Goal: Task Accomplishment & Management: Use online tool/utility

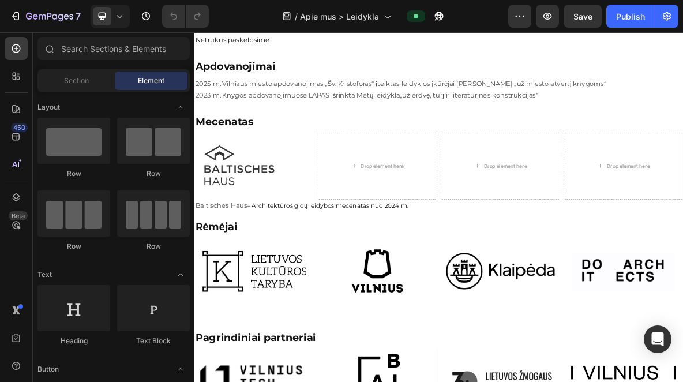
scroll to position [762, 0]
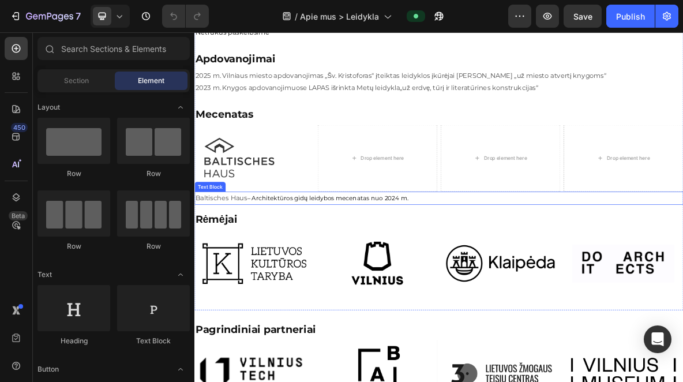
click at [270, 264] on p "Baltisches Haus – Architektūros gidų leidybos mecenatas nuo 2024 m." at bounding box center [540, 267] width 690 height 17
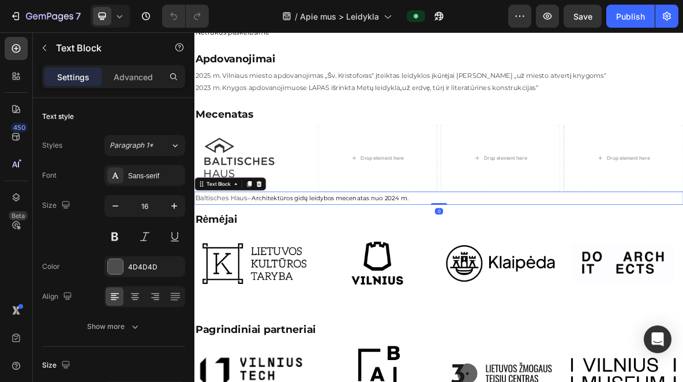
click at [270, 264] on p "Baltisches Haus – Architektūros gidų leidybos mecenatas nuo 2024 m." at bounding box center [540, 267] width 690 height 17
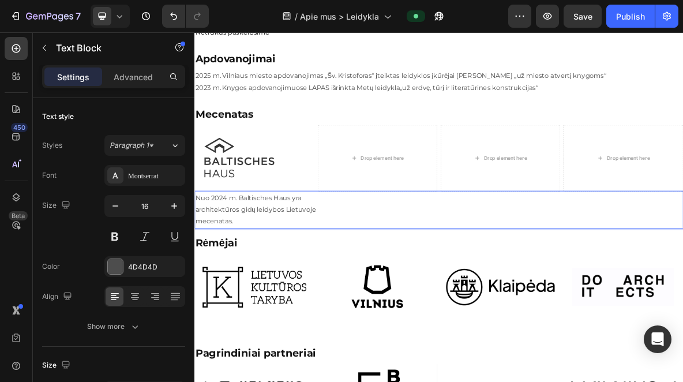
click at [247, 284] on p "architektūros gidų leidybos Lietuvoje" at bounding box center [540, 283] width 690 height 17
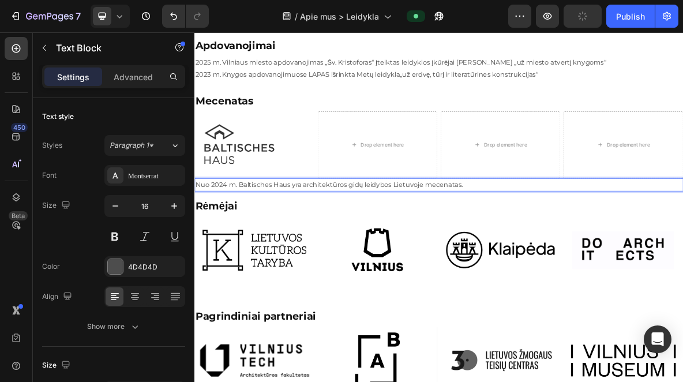
scroll to position [782, 0]
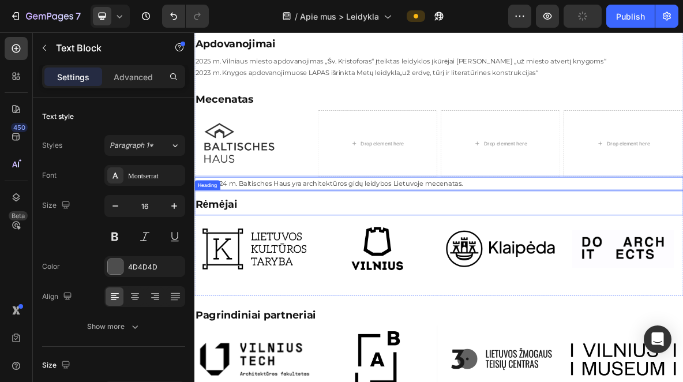
click at [243, 274] on span "Rėmėjai" at bounding box center [224, 275] width 59 height 17
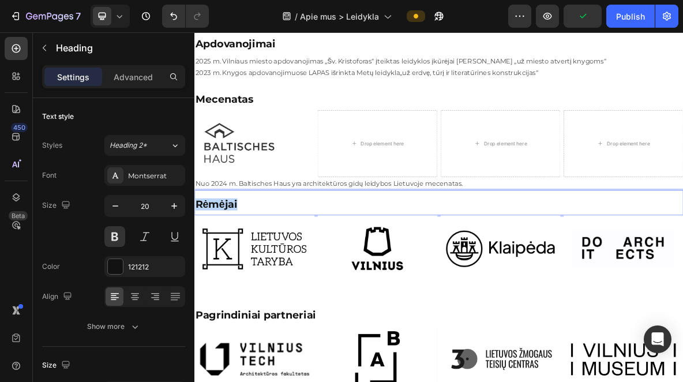
click at [236, 280] on span "Rėmėjai" at bounding box center [224, 275] width 59 height 17
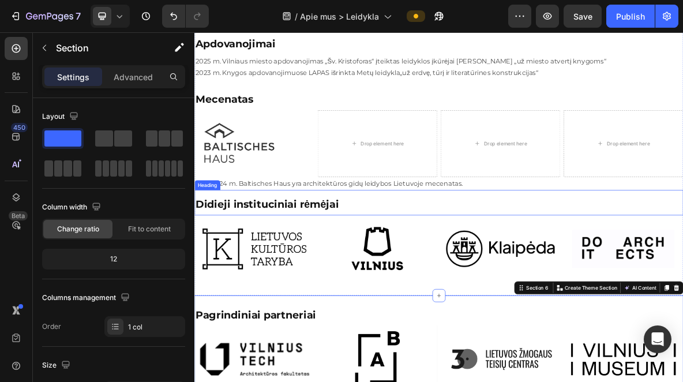
click at [401, 272] on p "⁠⁠⁠⁠⁠⁠⁠ Didieji instituciniai rėmėjai" at bounding box center [540, 276] width 690 height 16
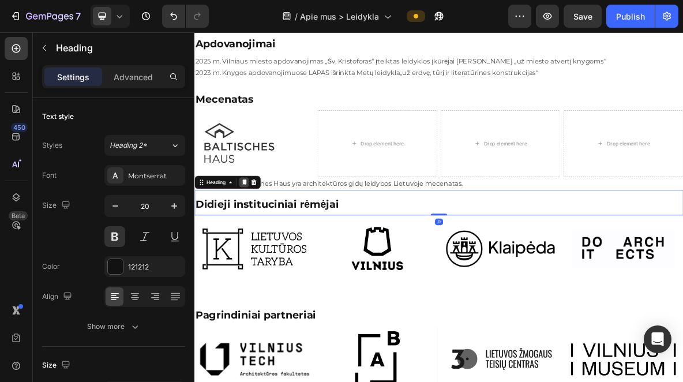
click at [267, 244] on icon at bounding box center [264, 245] width 6 height 8
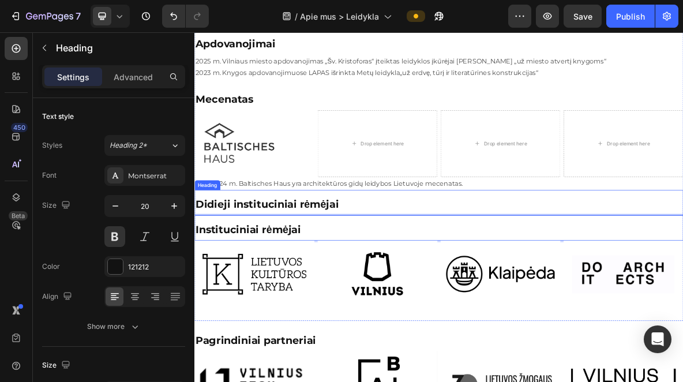
click at [510, 275] on p "⁠⁠⁠⁠⁠⁠⁠ Didieji instituciniai rėmėjai" at bounding box center [540, 276] width 690 height 16
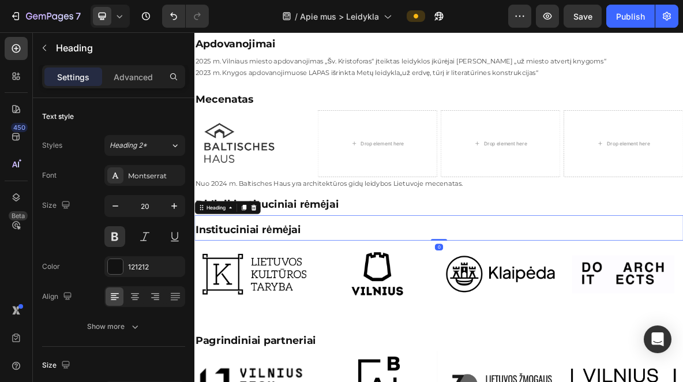
click at [477, 311] on p "⁠⁠⁠⁠⁠⁠⁠ Instituciniai rėmėjai" at bounding box center [540, 312] width 690 height 16
click at [266, 279] on icon at bounding box center [264, 281] width 6 height 8
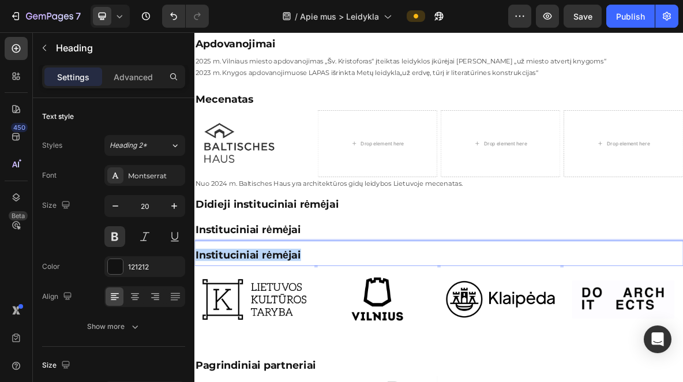
click at [311, 345] on span "Instituciniai rėmėjai" at bounding box center [269, 346] width 149 height 17
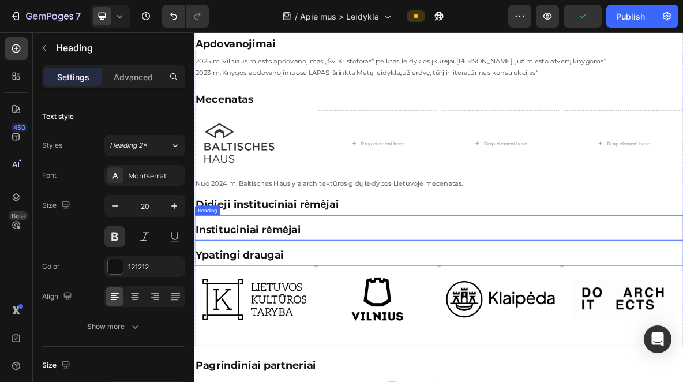
click at [384, 340] on p "Ypatingi draugai" at bounding box center [540, 348] width 690 height 16
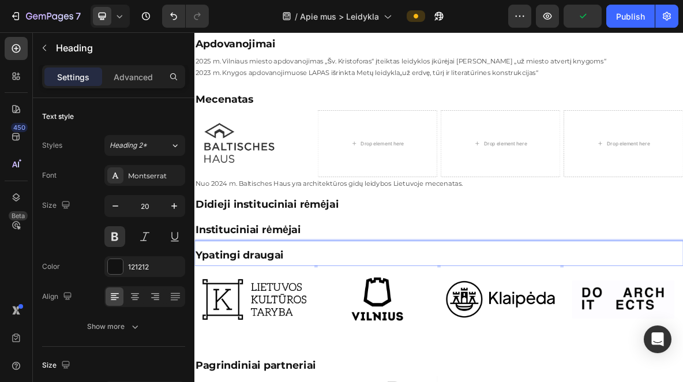
click at [341, 348] on p "Ypatingi draugai" at bounding box center [540, 348] width 690 height 16
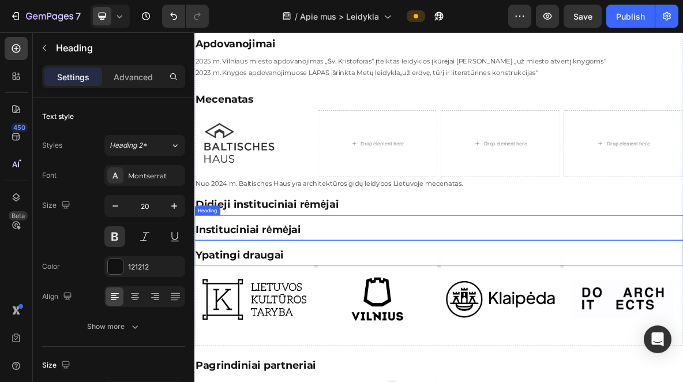
click at [341, 312] on span "Instituciniai rėmėjai" at bounding box center [269, 311] width 149 height 17
click at [341, 347] on p "⁠⁠⁠⁠⁠⁠⁠ Ypatingi draugai" at bounding box center [540, 348] width 690 height 16
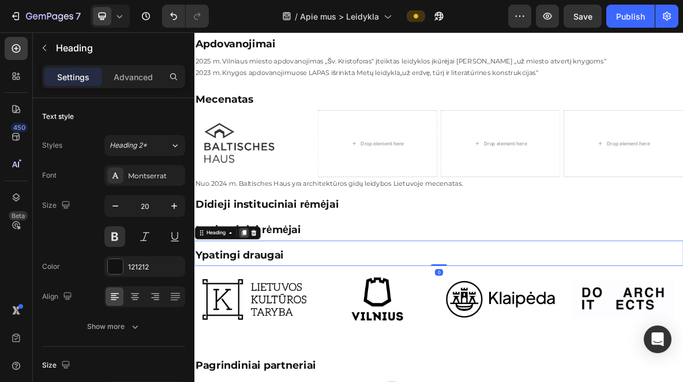
click at [266, 314] on icon at bounding box center [264, 317] width 6 height 8
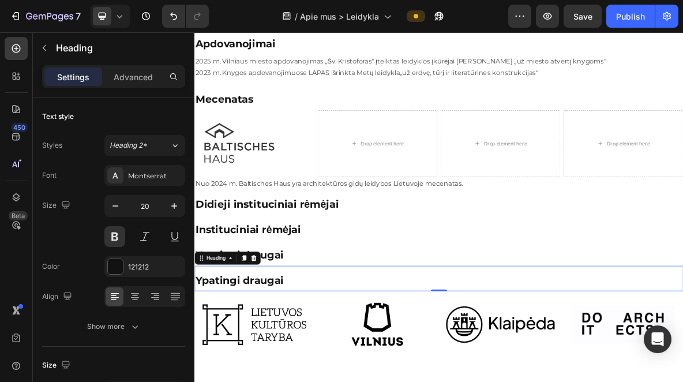
click at [305, 374] on span "Ypatingi draugai" at bounding box center [257, 382] width 125 height 17
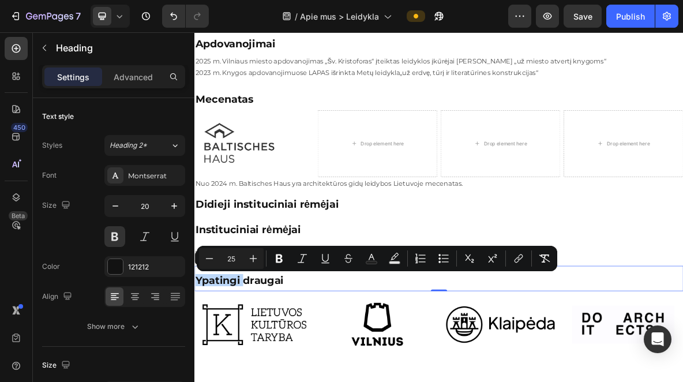
click at [305, 374] on span "Ypatingi draugai" at bounding box center [257, 382] width 125 height 17
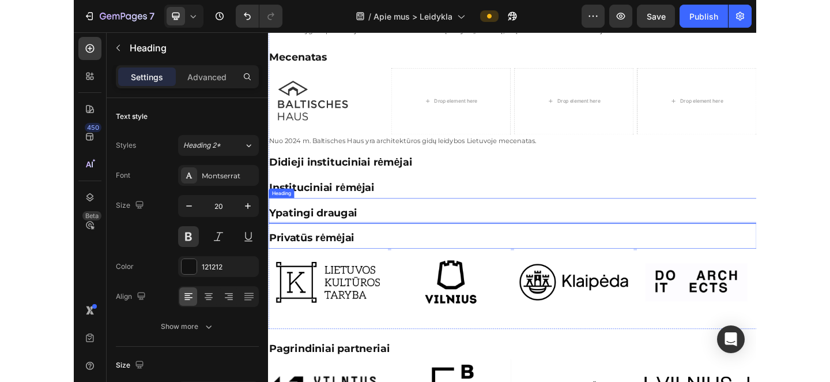
scroll to position [849, 0]
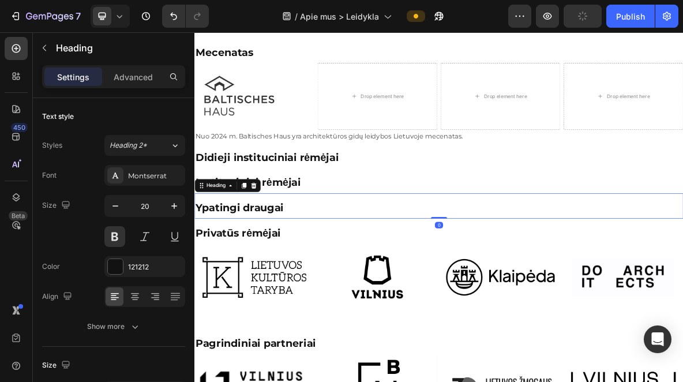
click at [381, 266] on div "⁠⁠⁠⁠⁠⁠⁠ Ypatingi draugai Heading 0" at bounding box center [540, 278] width 692 height 36
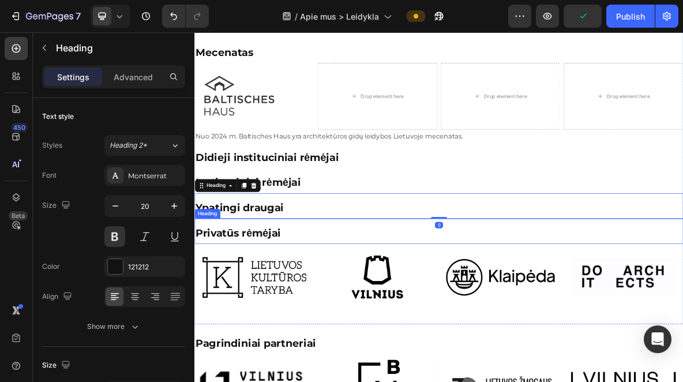
click at [364, 314] on p "⁠⁠⁠⁠⁠⁠⁠ Privatūs rėmėjai" at bounding box center [540, 317] width 690 height 16
click at [263, 284] on icon at bounding box center [264, 285] width 6 height 8
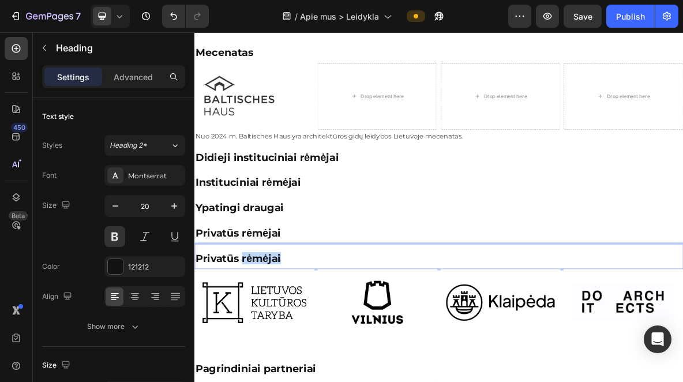
click at [274, 352] on span "Privatūs rėmėjai" at bounding box center [255, 351] width 121 height 17
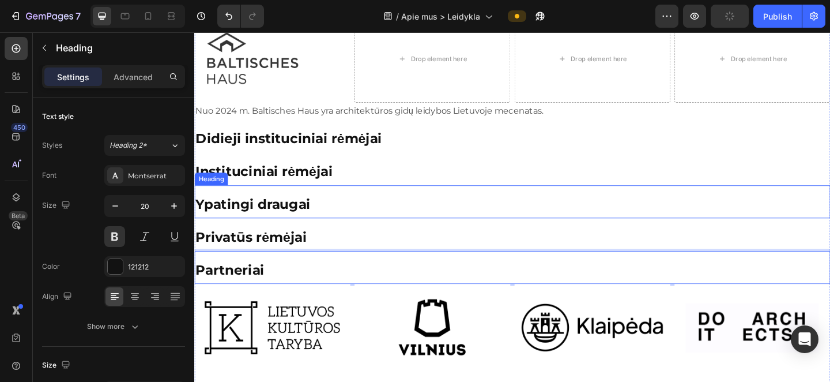
scroll to position [910, 0]
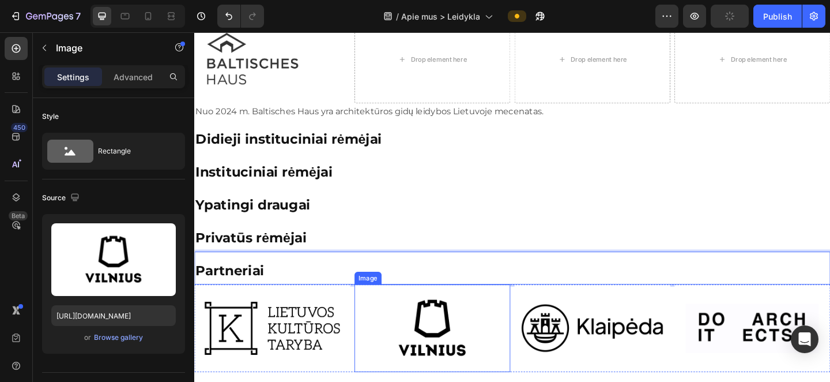
click at [493, 338] on img at bounding box center [453, 354] width 170 height 95
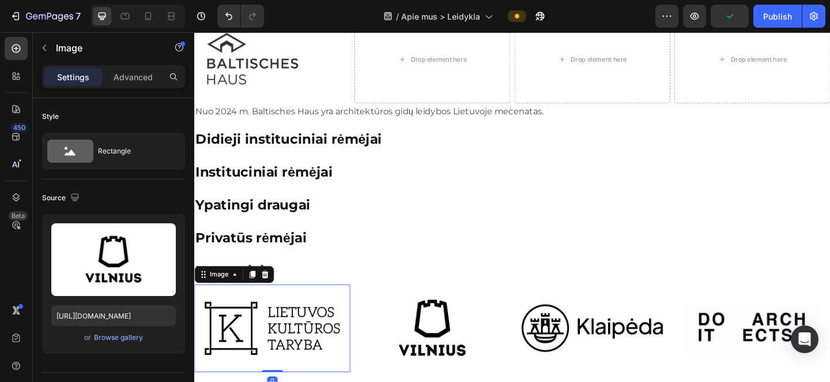
click at [299, 332] on img at bounding box center [279, 354] width 170 height 95
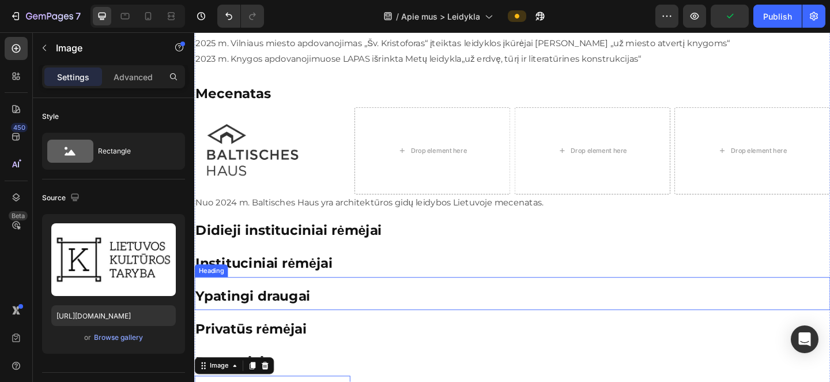
scroll to position [802, 0]
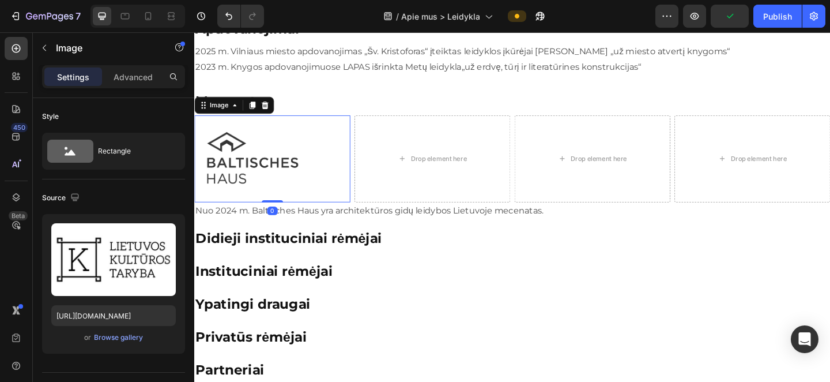
click at [304, 140] on img at bounding box center [279, 170] width 170 height 95
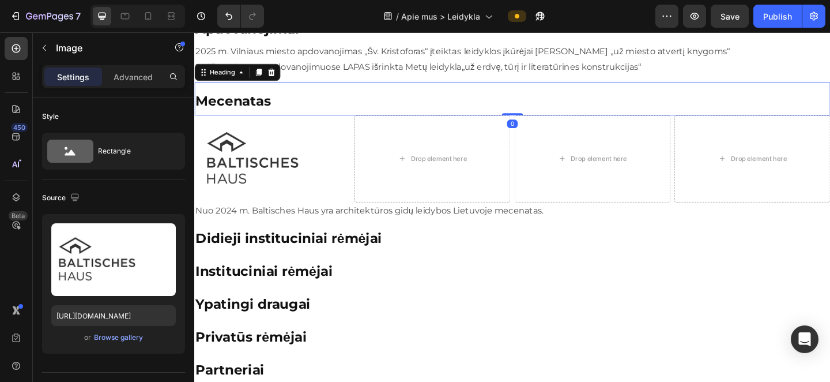
click at [292, 110] on h2 "Mecenatas" at bounding box center [540, 108] width 692 height 18
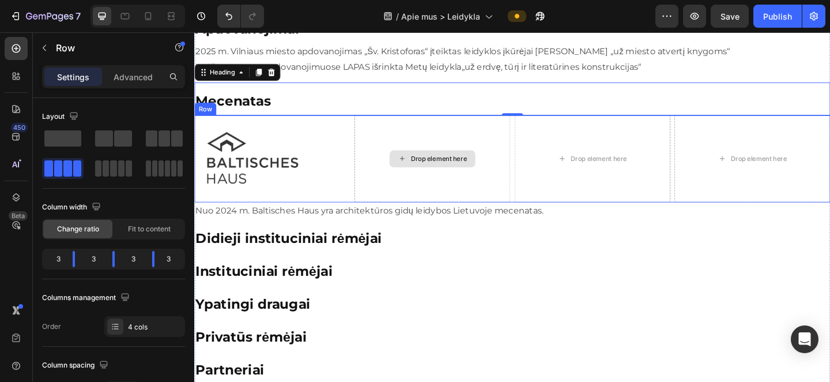
click at [453, 193] on div "Drop element here" at bounding box center [453, 170] width 170 height 95
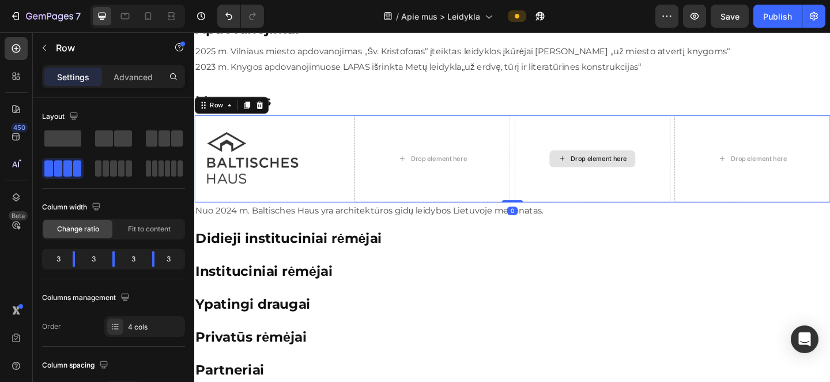
click at [571, 157] on div "Drop element here" at bounding box center [628, 170] width 170 height 95
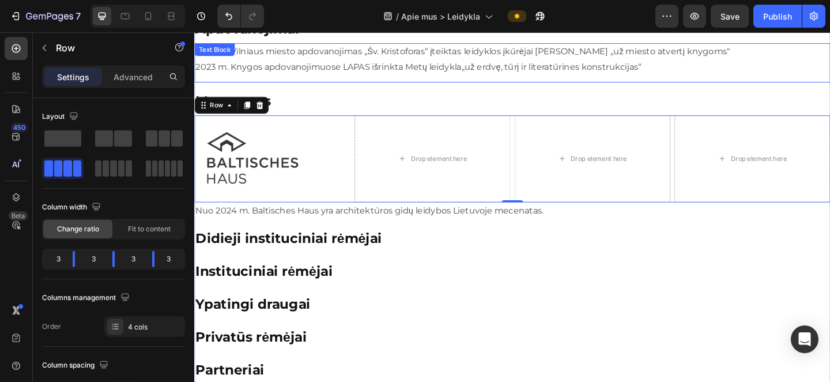
click at [392, 79] on div "2025 m. Vilniaus miesto apdovanojimas „Šv. [PERSON_NAME]“ įteiktas leidyklos įk…" at bounding box center [540, 62] width 692 height 36
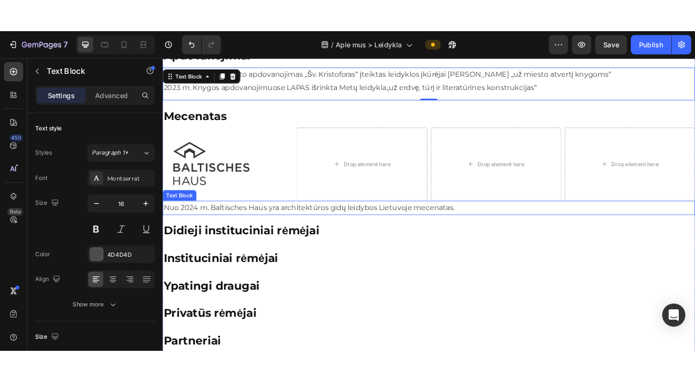
scroll to position [817, 0]
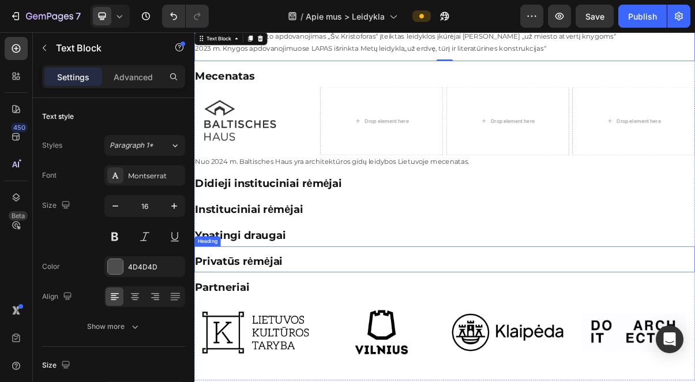
click at [455, 352] on p "⁠⁠⁠⁠⁠⁠⁠ Privatūs rėmėjai" at bounding box center [540, 349] width 690 height 16
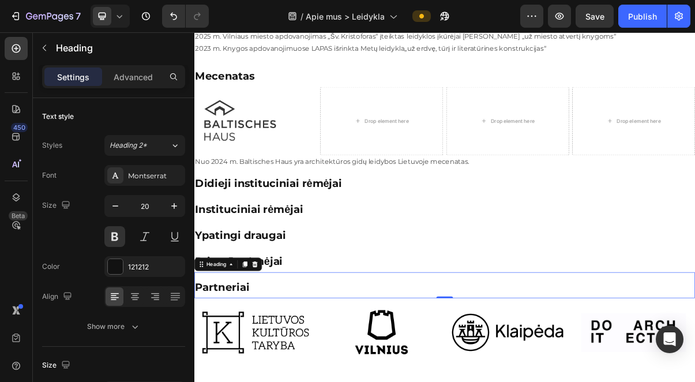
click at [330, 381] on div "⁠⁠⁠⁠⁠⁠⁠ Partneriai Heading 0" at bounding box center [540, 382] width 692 height 36
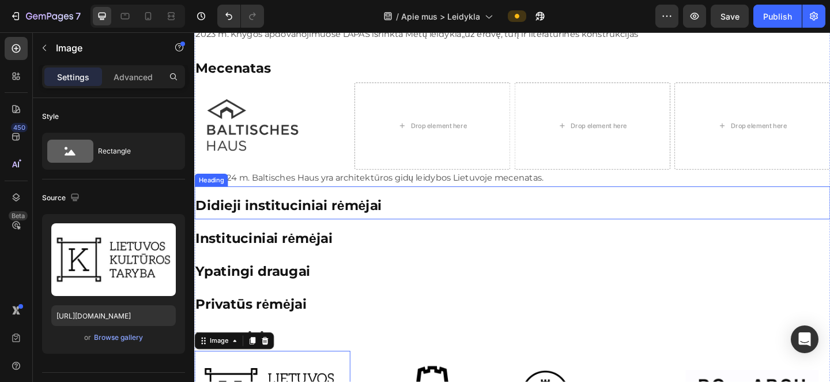
scroll to position [822, 0]
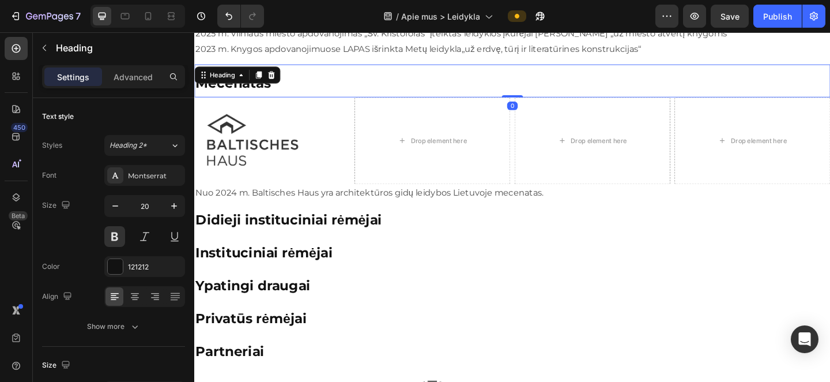
click at [309, 95] on h2 "Mecenatas" at bounding box center [540, 88] width 692 height 18
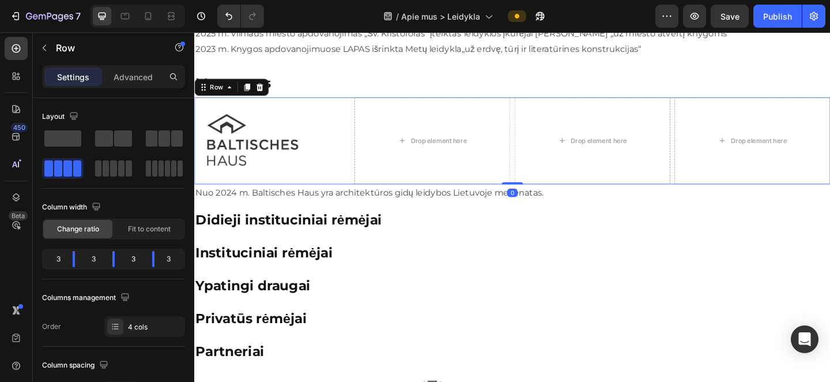
click at [540, 103] on div "Image Drop element here Drop element here Drop element here Row 0" at bounding box center [540, 150] width 692 height 95
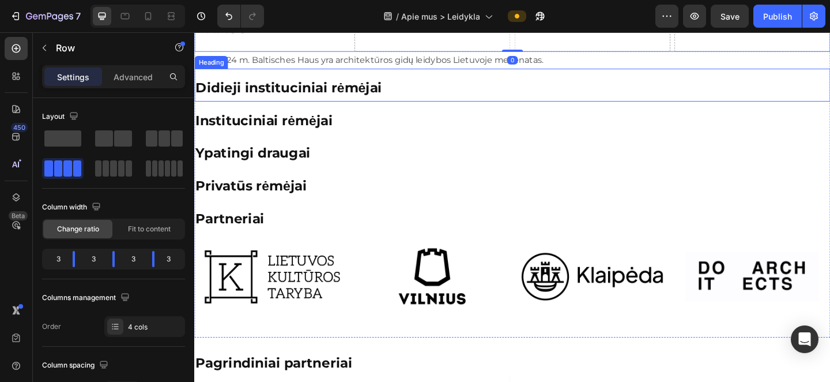
scroll to position [966, 0]
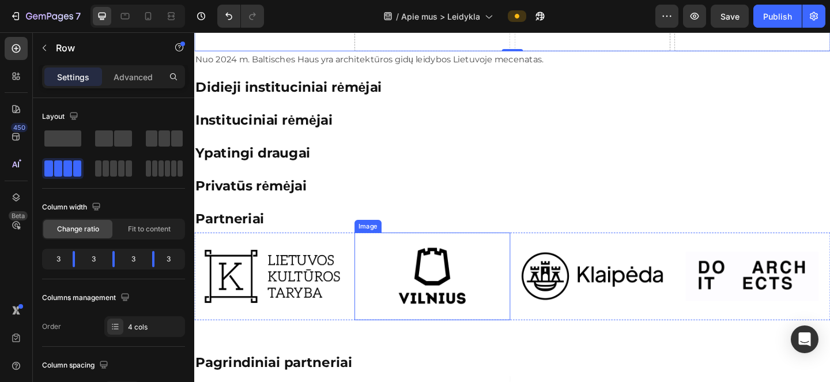
click at [533, 250] on img at bounding box center [453, 297] width 170 height 95
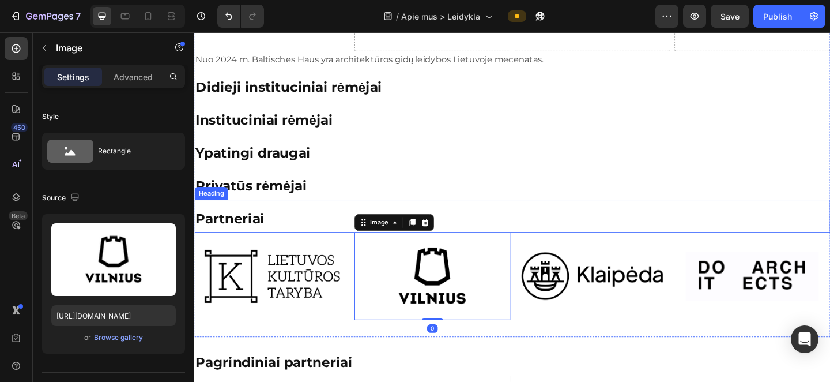
click at [544, 247] on div "⁠⁠⁠⁠⁠⁠⁠ Partneriai Heading" at bounding box center [540, 233] width 692 height 36
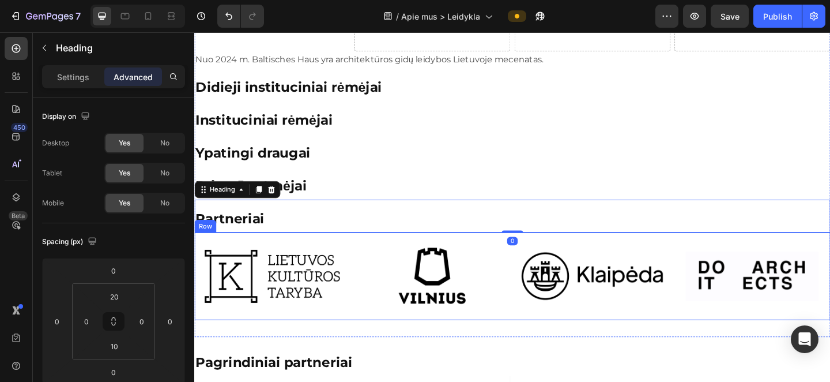
click at [542, 250] on div "Image Image Image Image Row" at bounding box center [540, 297] width 692 height 95
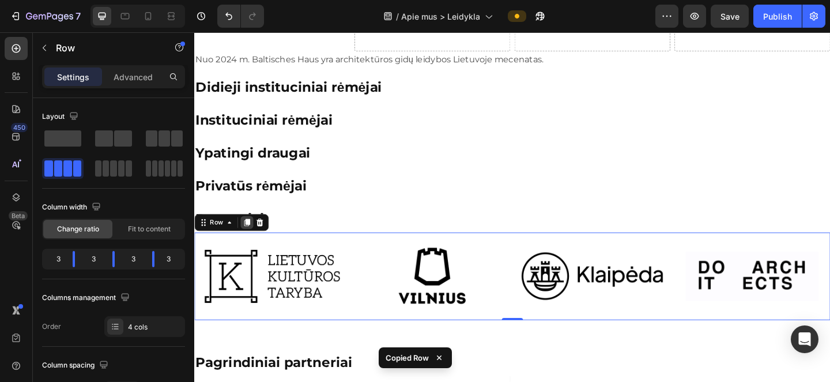
click at [253, 236] on icon at bounding box center [252, 240] width 6 height 8
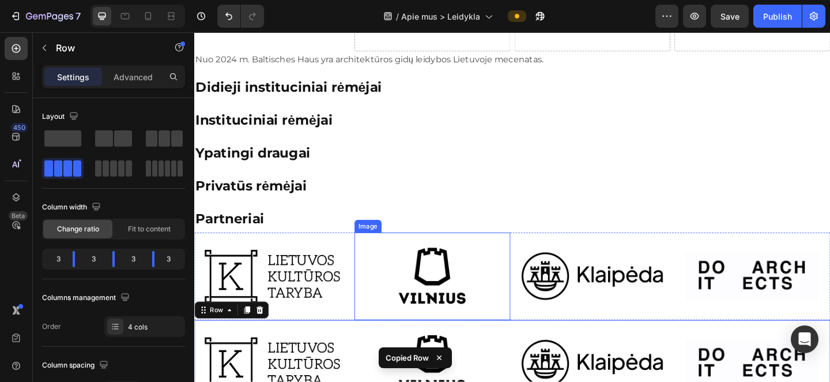
click at [420, 250] on img at bounding box center [453, 297] width 170 height 95
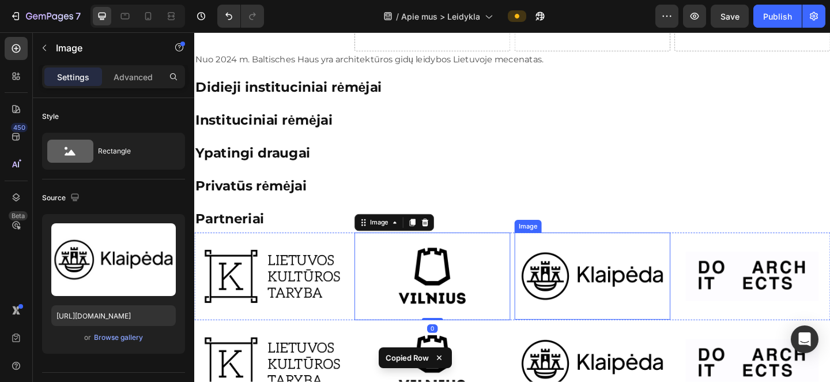
click at [544, 250] on img at bounding box center [628, 297] width 170 height 95
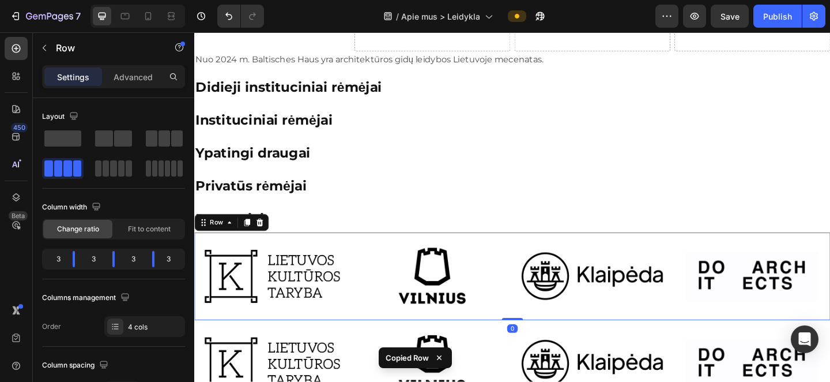
click at [540, 250] on div "Image Image Image Image Row 0" at bounding box center [540, 297] width 692 height 95
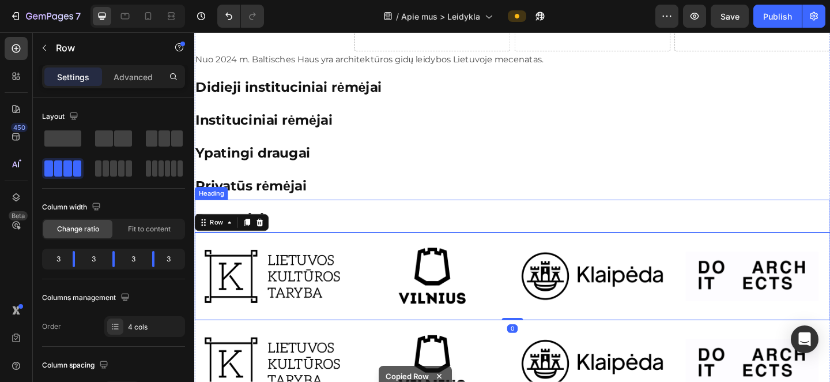
click at [540, 244] on div "⁠⁠⁠⁠⁠⁠⁠ Partneriai Heading" at bounding box center [540, 233] width 692 height 36
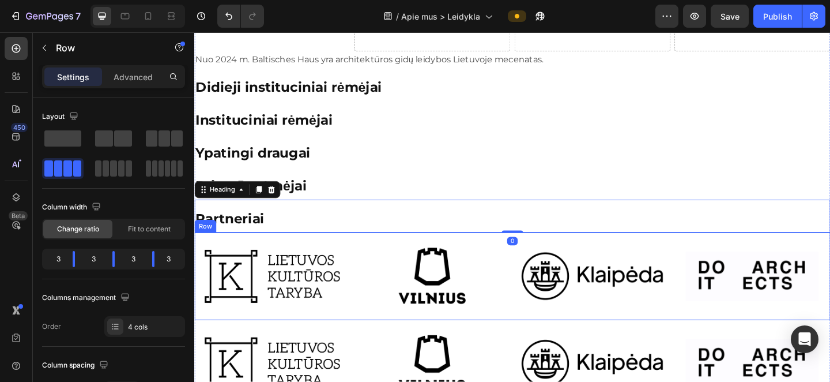
click at [540, 250] on div "Image Image Image Image Row" at bounding box center [540, 297] width 692 height 95
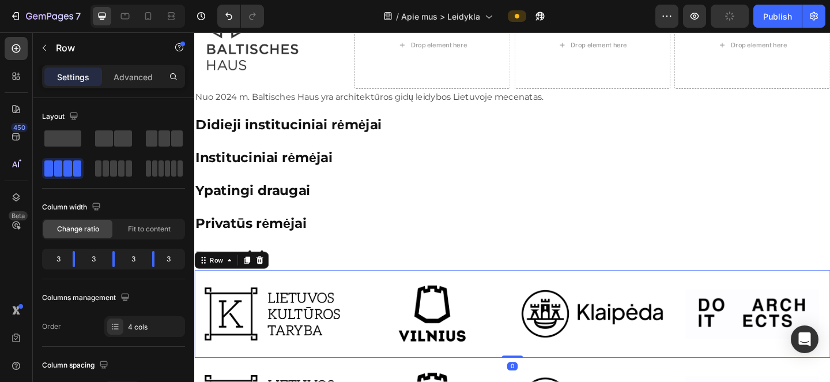
scroll to position [925, 0]
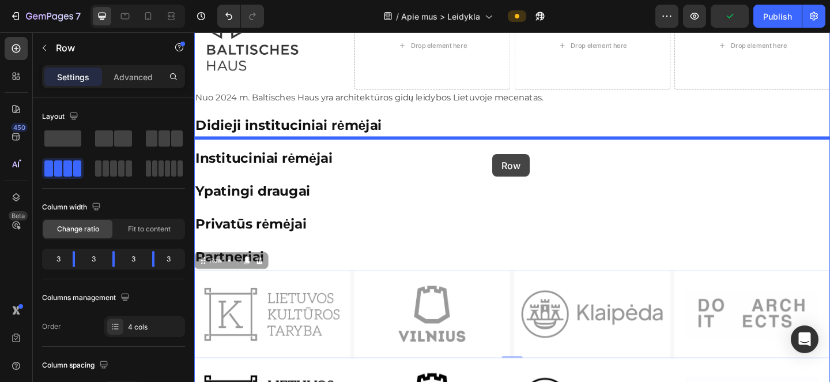
drag, startPoint x: 540, startPoint y: 292, endPoint x: 518, endPoint y: 165, distance: 129.2
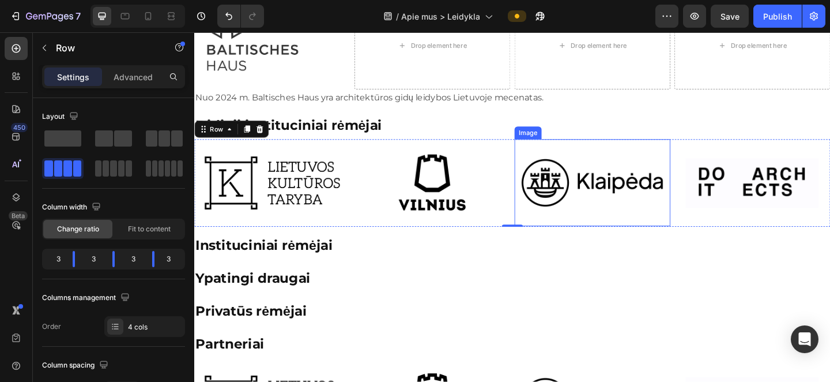
click at [622, 215] on img at bounding box center [628, 196] width 170 height 95
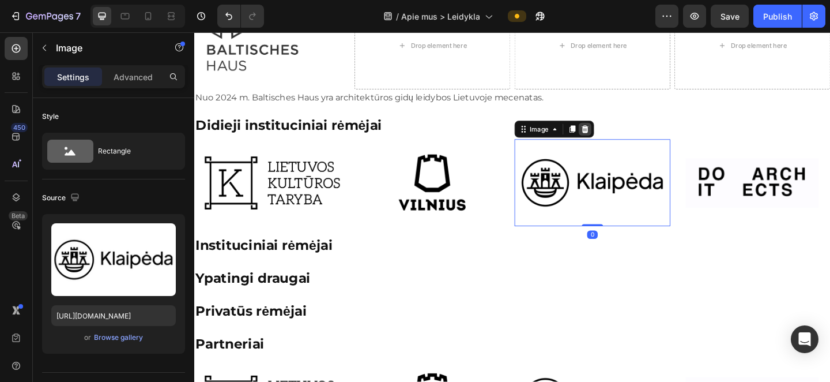
click at [620, 140] on icon at bounding box center [619, 138] width 7 height 8
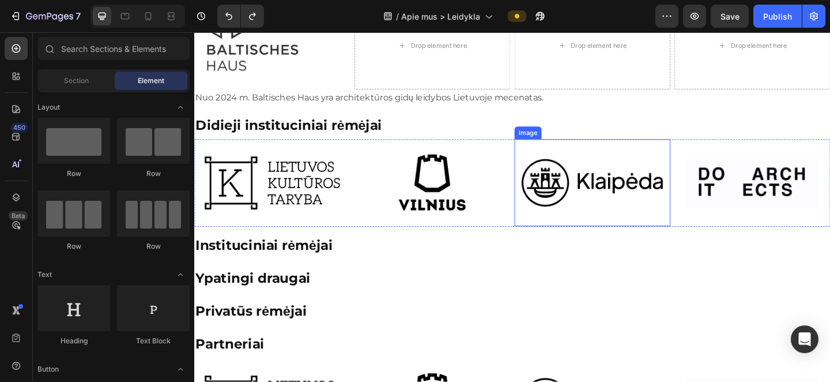
click at [621, 189] on img at bounding box center [628, 196] width 170 height 95
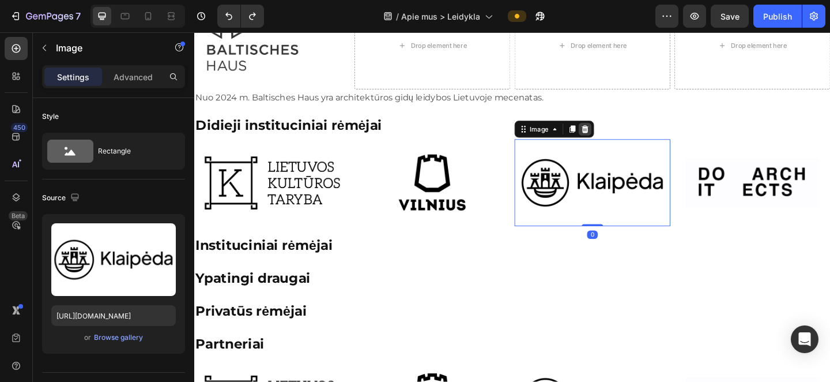
click at [621, 140] on icon at bounding box center [619, 138] width 7 height 8
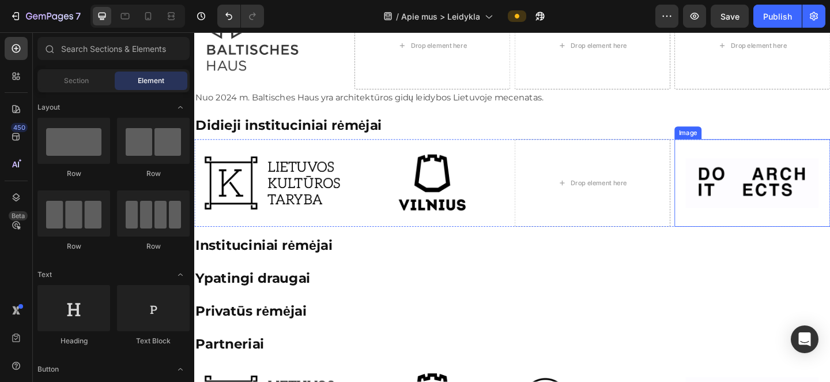
click at [682, 216] on img at bounding box center [802, 196] width 170 height 95
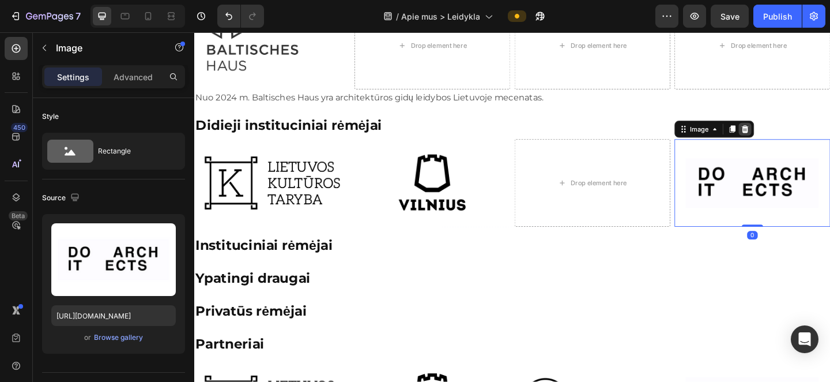
click at [682, 139] on icon at bounding box center [793, 138] width 7 height 8
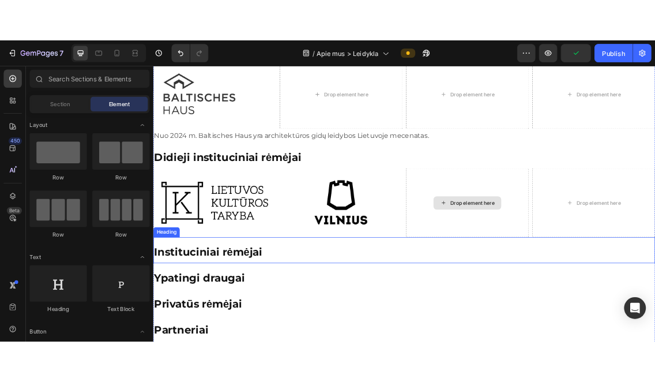
scroll to position [922, 0]
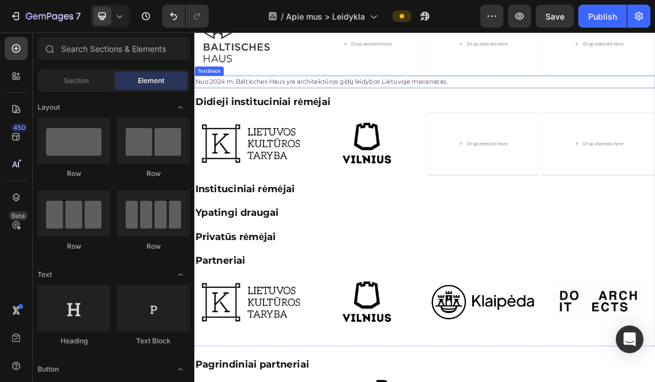
click at [378, 104] on p "Nuo 2024 m. Baltisches Haus yra architektūros gidų leidybos Lietuvoje mecenatas." at bounding box center [540, 107] width 690 height 17
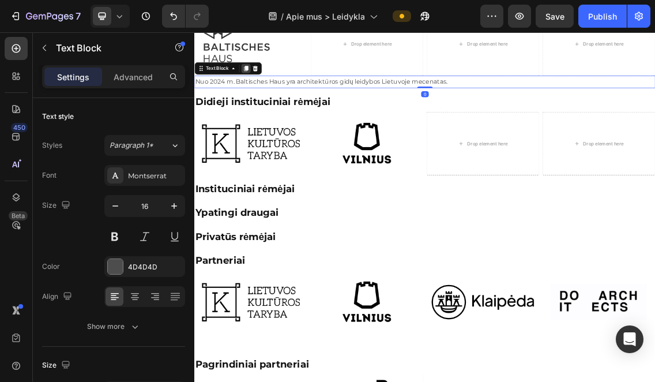
click at [270, 83] on icon at bounding box center [272, 86] width 6 height 8
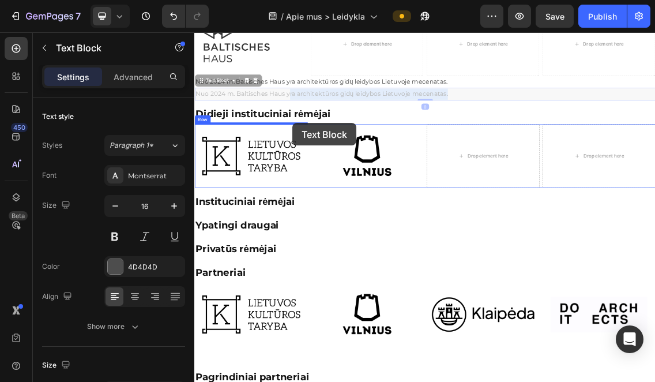
drag, startPoint x: 336, startPoint y: 125, endPoint x: 342, endPoint y: 168, distance: 43.6
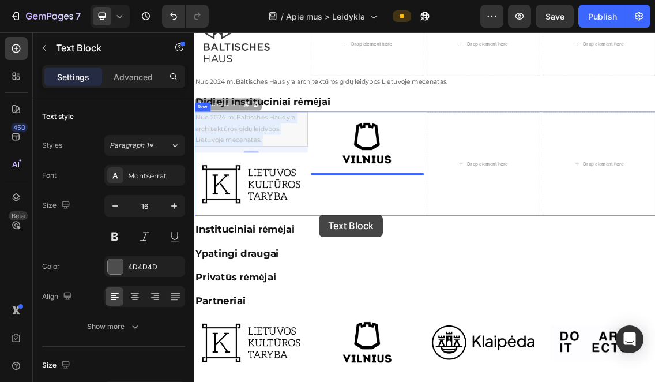
drag, startPoint x: 294, startPoint y: 174, endPoint x: 382, endPoint y: 306, distance: 158.8
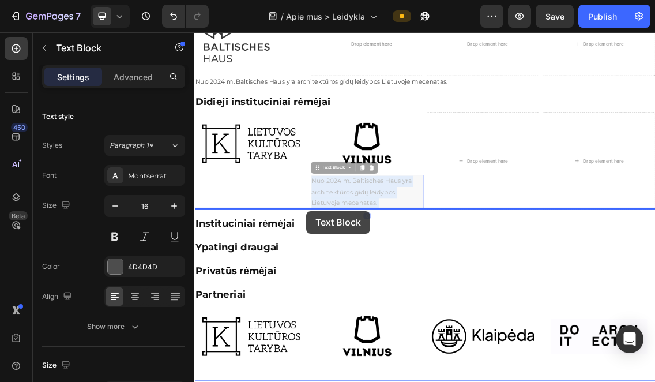
drag, startPoint x: 407, startPoint y: 266, endPoint x: 363, endPoint y: 300, distance: 55.8
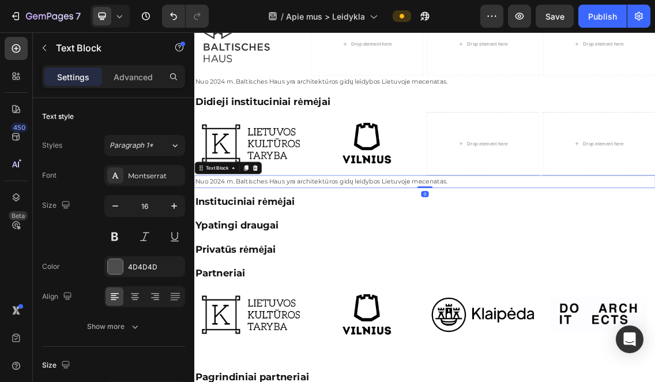
click at [314, 256] on p "Nuo 2024 m. Baltisches Haus yra architektūros gidų leidybos Lietuvoje mecenatas." at bounding box center [540, 256] width 690 height 17
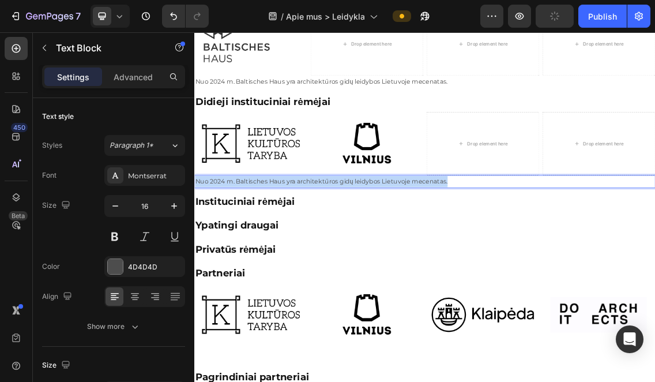
click at [314, 256] on p "Nuo 2024 m. Baltisches Haus yra architektūros gidų leidybos Lietuvoje mecenatas." at bounding box center [540, 256] width 690 height 17
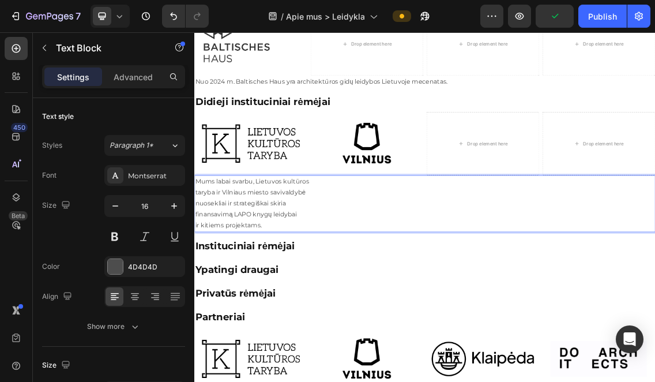
click at [238, 270] on p "taryba ir Vilniaus miesto savivaldybė" at bounding box center [540, 273] width 690 height 17
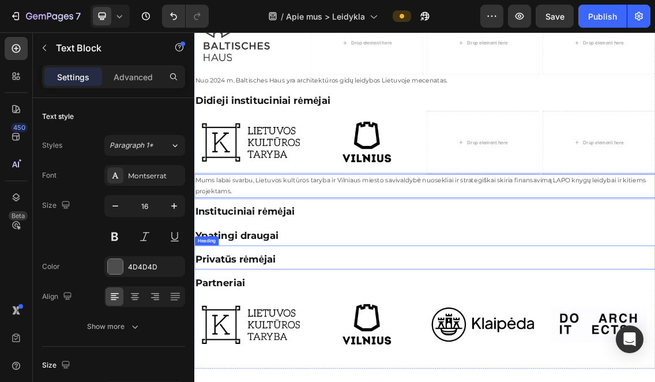
scroll to position [920, 0]
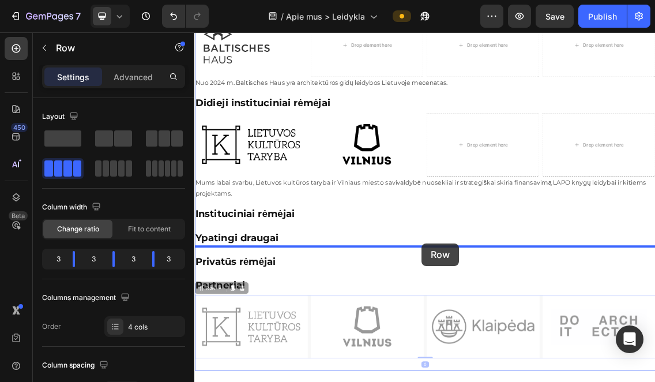
scroll to position [938, 0]
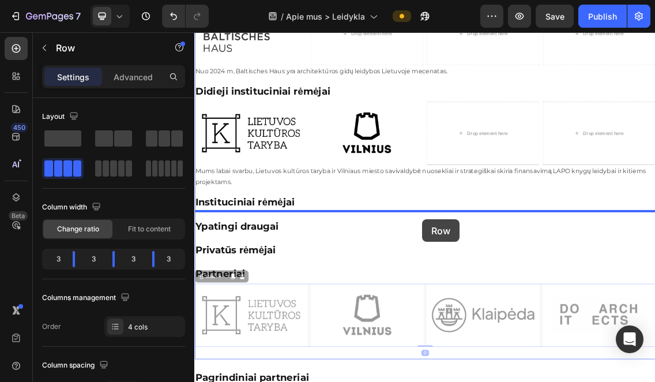
drag, startPoint x: 540, startPoint y: 426, endPoint x: 536, endPoint y: 314, distance: 112.5
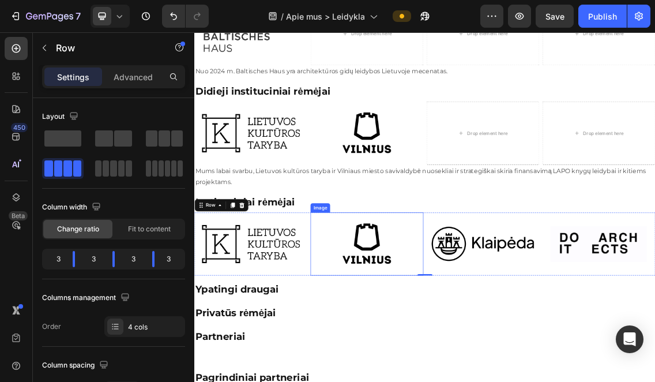
click at [299, 362] on img at bounding box center [279, 350] width 170 height 95
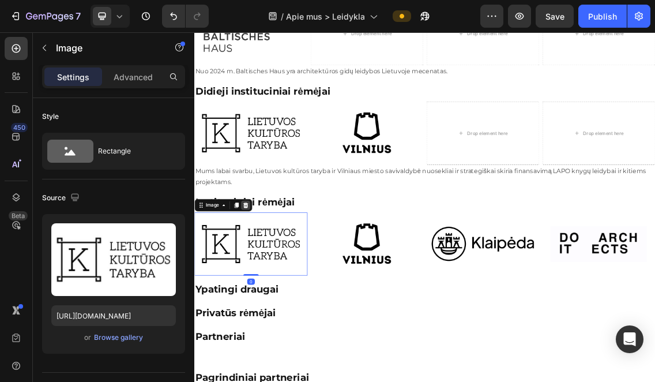
click at [272, 291] on icon at bounding box center [270, 291] width 9 height 9
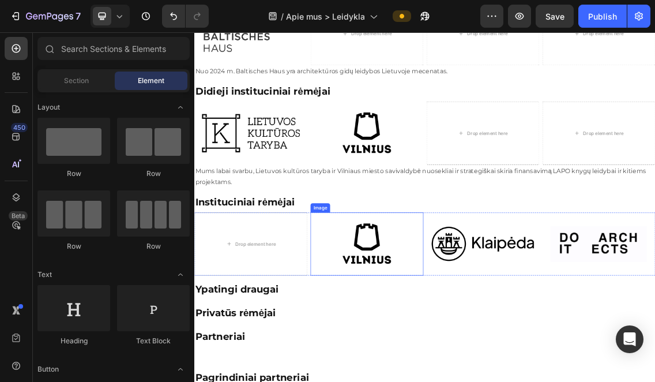
click at [442, 340] on img at bounding box center [453, 350] width 170 height 95
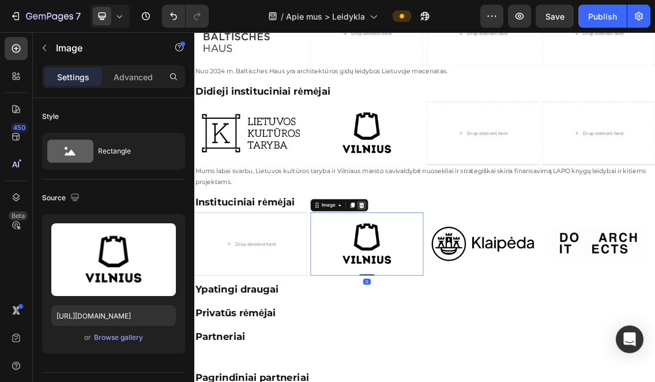
click at [444, 291] on icon at bounding box center [445, 291] width 9 height 9
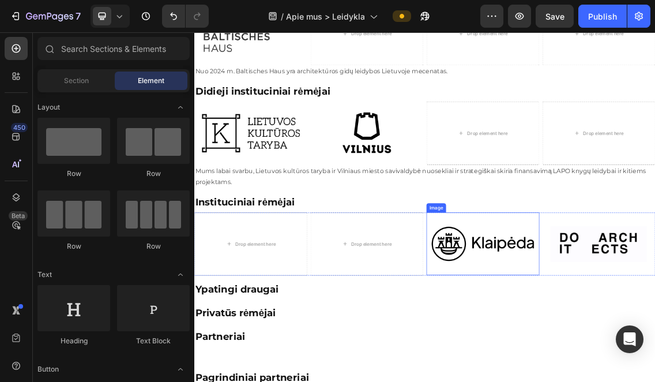
click at [620, 346] on img at bounding box center [628, 350] width 170 height 95
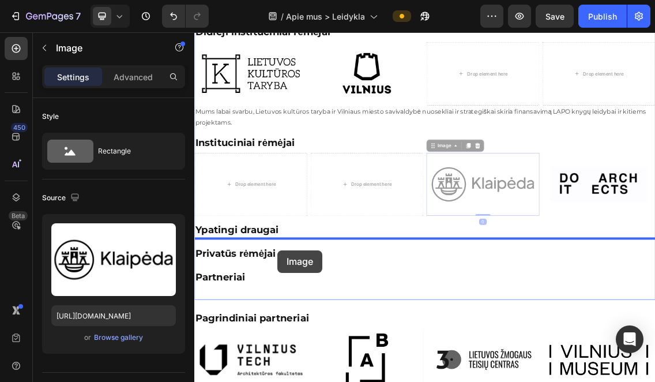
scroll to position [1091, 0]
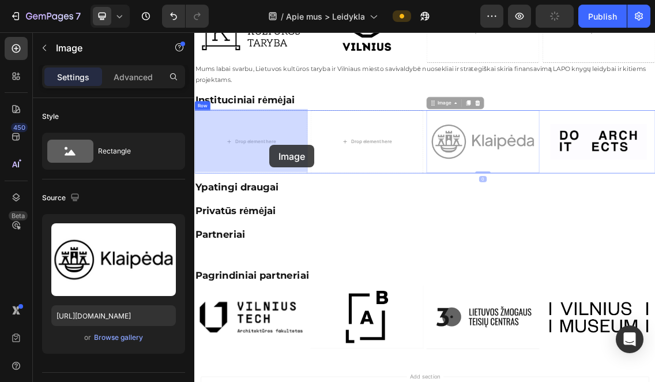
drag, startPoint x: 620, startPoint y: 346, endPoint x: 307, endPoint y: 201, distance: 345.2
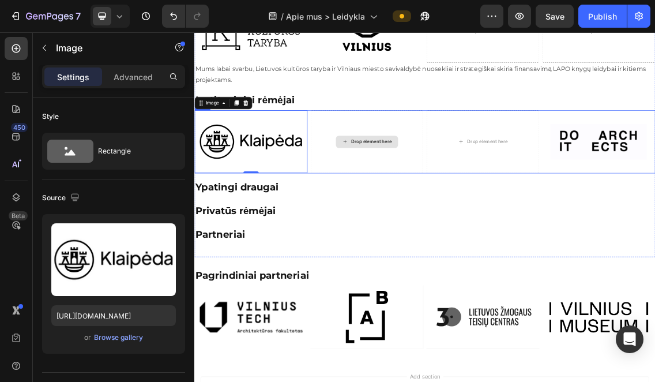
click at [425, 173] on div "Drop element here" at bounding box center [453, 196] width 170 height 95
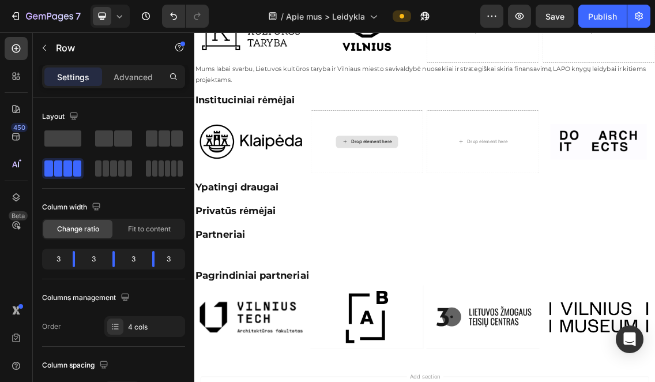
click at [460, 189] on div "Drop element here" at bounding box center [453, 196] width 93 height 18
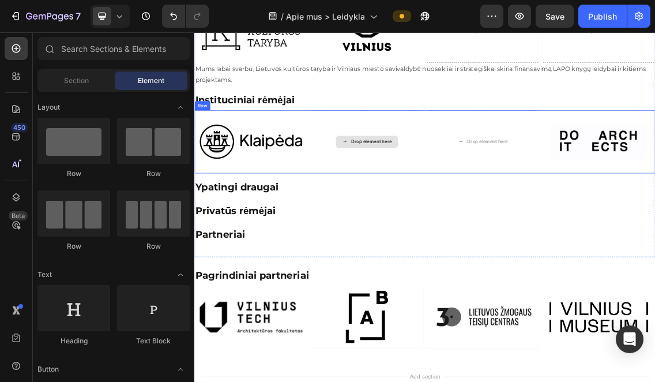
click at [435, 193] on div "Drop element here" at bounding box center [460, 196] width 61 height 9
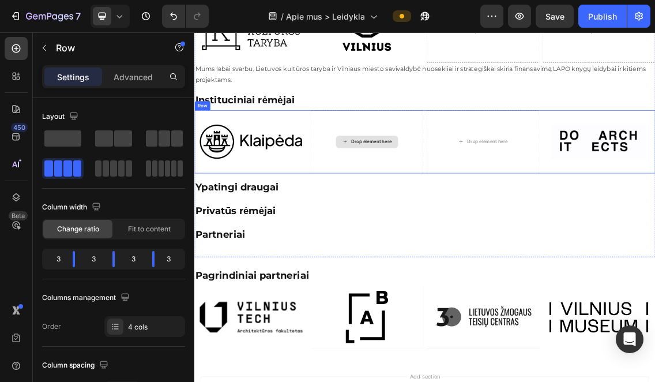
click at [419, 208] on div "Drop element here" at bounding box center [453, 196] width 170 height 95
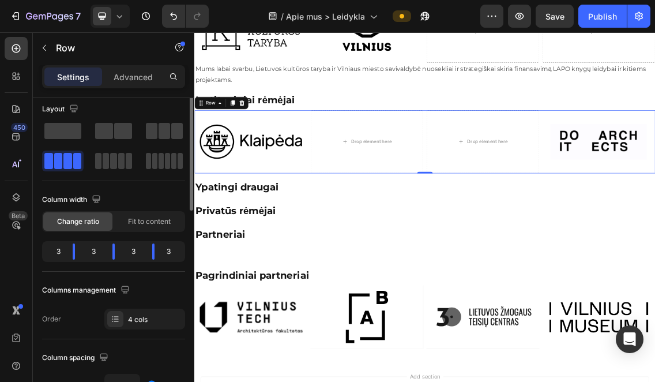
scroll to position [0, 0]
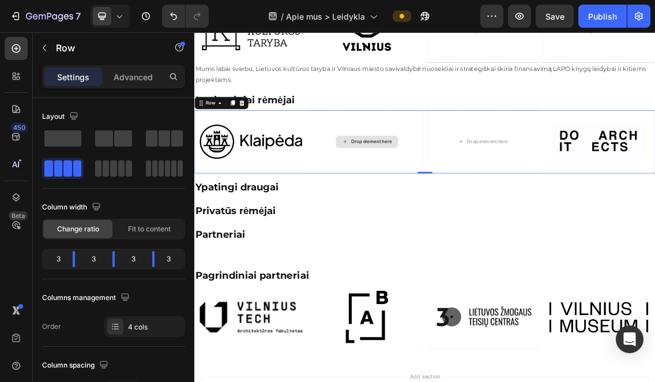
click at [454, 199] on div "Drop element here" at bounding box center [460, 196] width 61 height 9
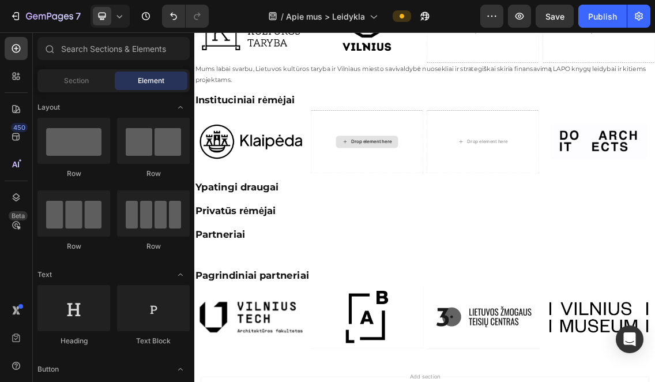
click at [454, 199] on div "Drop element here" at bounding box center [460, 196] width 61 height 9
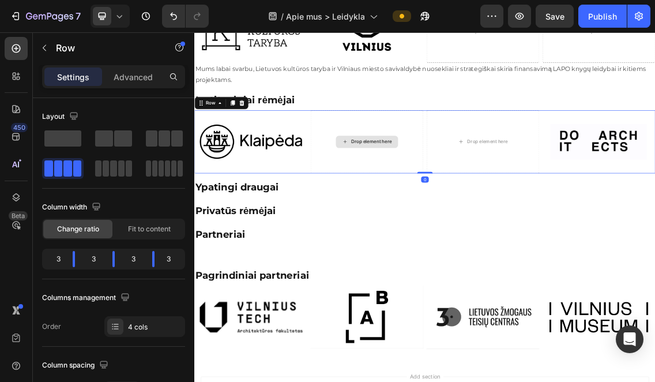
click at [426, 168] on div "Drop element here" at bounding box center [453, 196] width 170 height 95
click at [462, 213] on div "Drop element here" at bounding box center [453, 196] width 170 height 95
click at [454, 193] on div "Drop element here" at bounding box center [460, 196] width 61 height 9
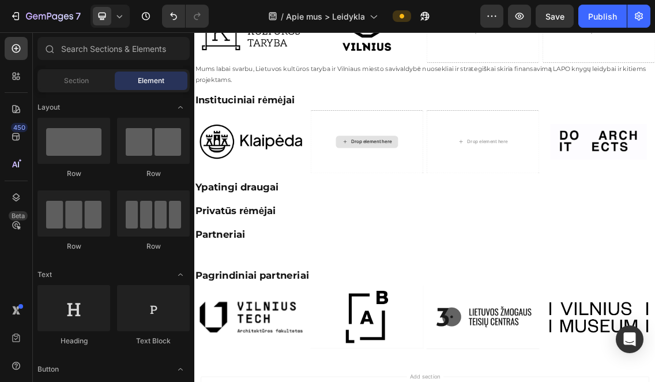
click at [454, 193] on div "Drop element here" at bounding box center [460, 196] width 61 height 9
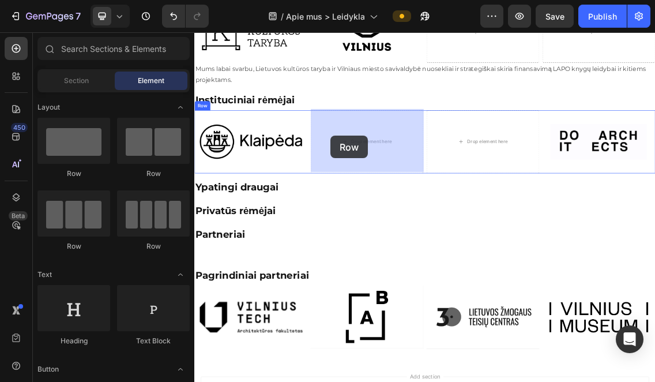
drag, startPoint x: 265, startPoint y: 178, endPoint x: 398, endPoint y: 185, distance: 132.8
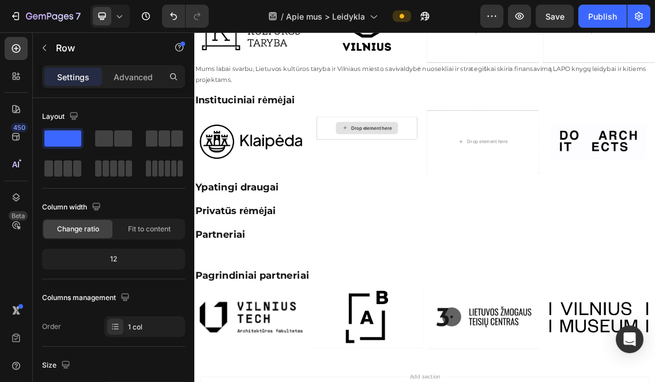
click at [450, 172] on div "Drop element here" at bounding box center [460, 175] width 61 height 9
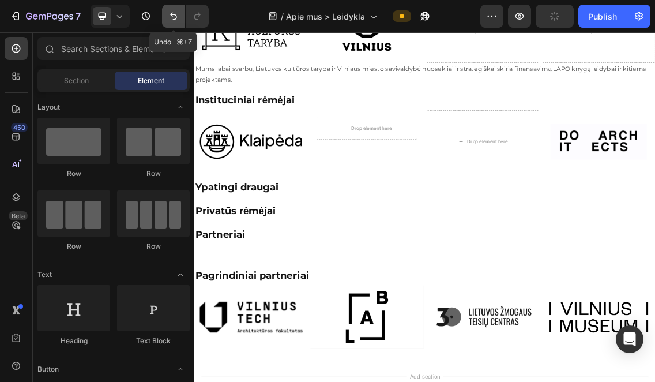
click at [167, 22] on button "Undo/Redo" at bounding box center [173, 16] width 23 height 23
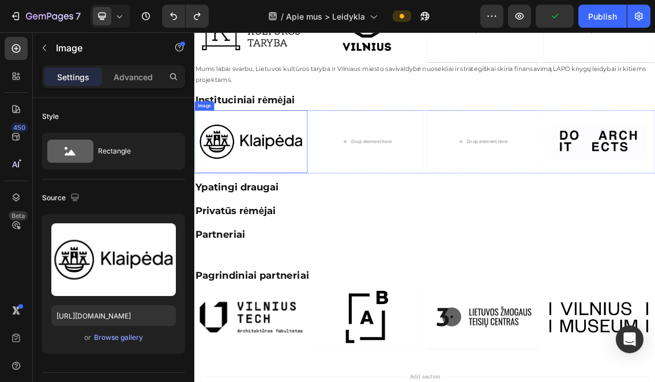
click at [277, 203] on img at bounding box center [279, 196] width 170 height 95
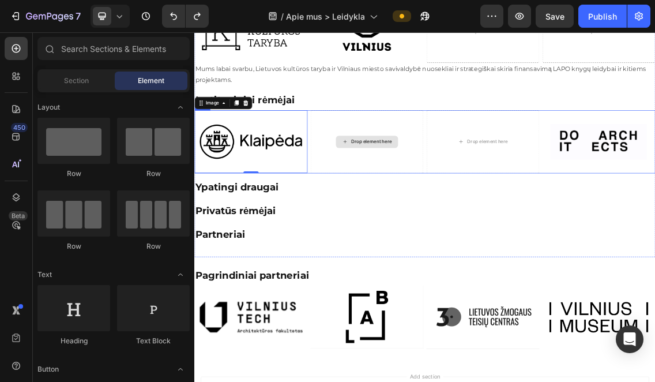
click at [451, 200] on div "Drop element here" at bounding box center [453, 196] width 93 height 18
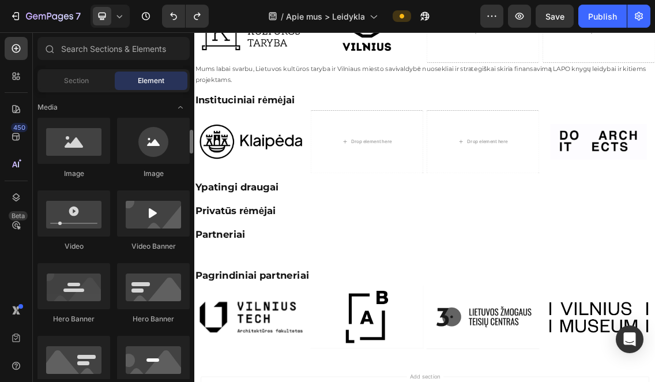
scroll to position [355, 0]
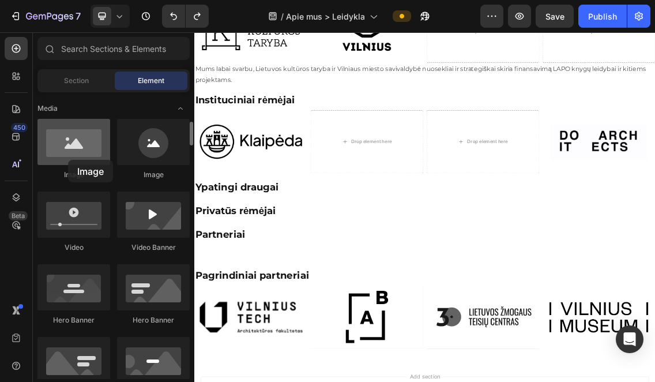
click at [68, 160] on div at bounding box center [73, 142] width 73 height 46
click at [81, 138] on div at bounding box center [73, 142] width 73 height 46
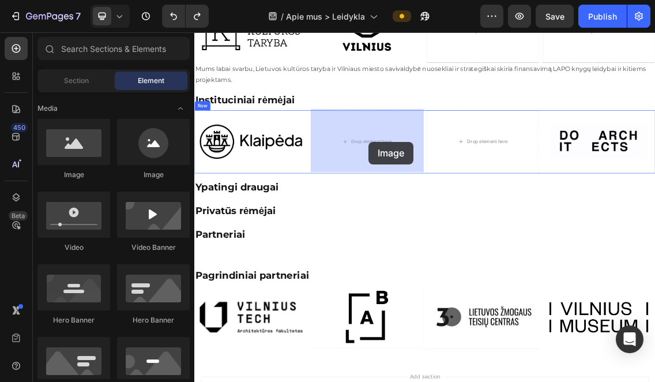
drag, startPoint x: 275, startPoint y: 170, endPoint x: 453, endPoint y: 195, distance: 179.4
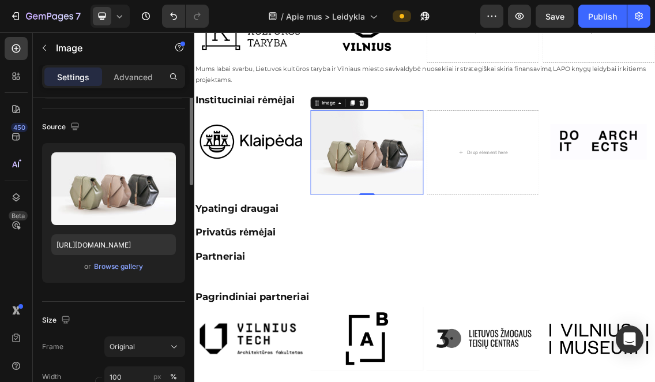
scroll to position [113, 0]
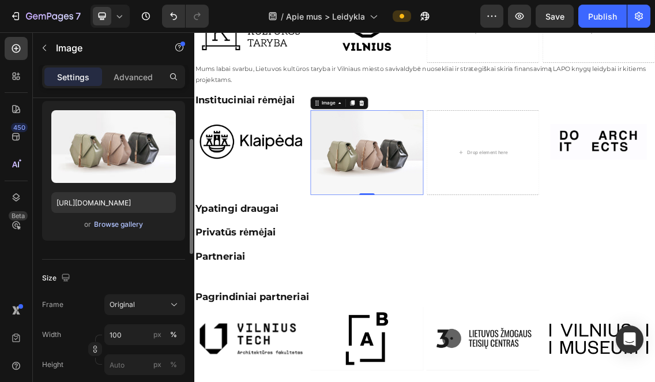
click at [116, 223] on div "Browse gallery" at bounding box center [118, 224] width 49 height 10
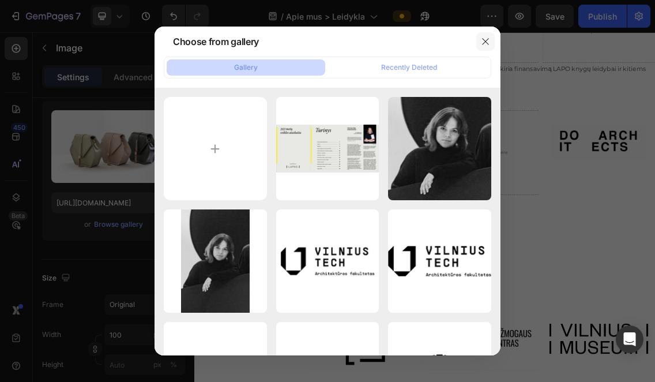
click at [487, 39] on icon "button" at bounding box center [485, 42] width 6 height 6
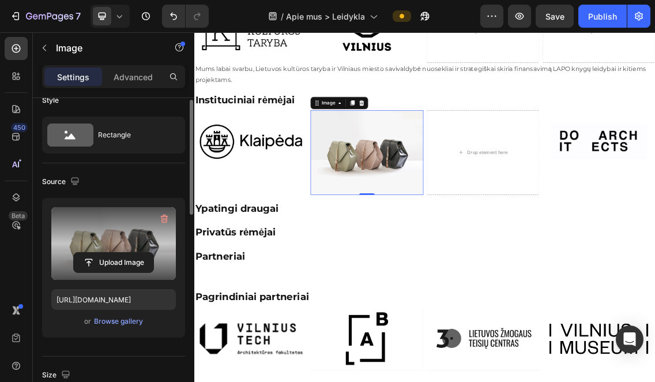
scroll to position [13, 0]
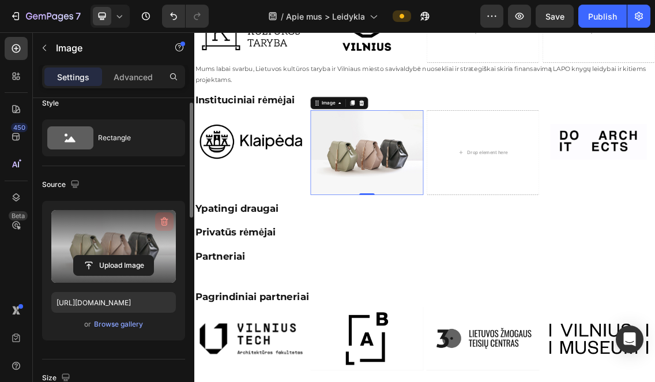
click at [164, 218] on icon "button" at bounding box center [165, 222] width 12 height 12
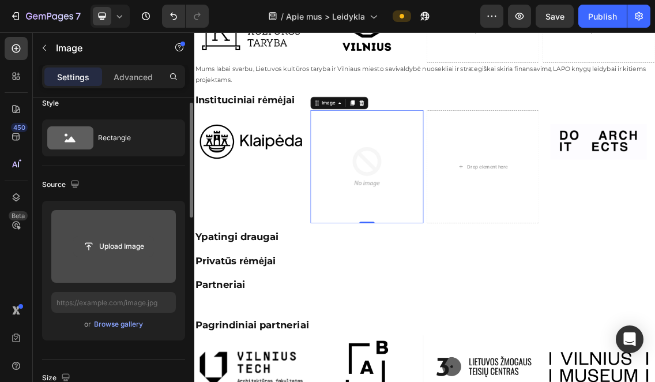
click at [122, 245] on input "file" at bounding box center [114, 246] width 80 height 20
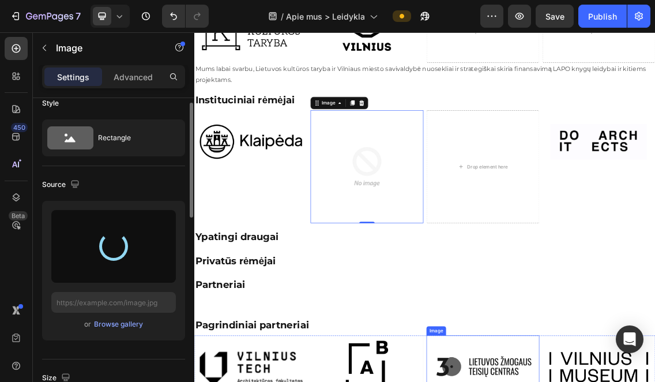
type input "[URL][DOMAIN_NAME]"
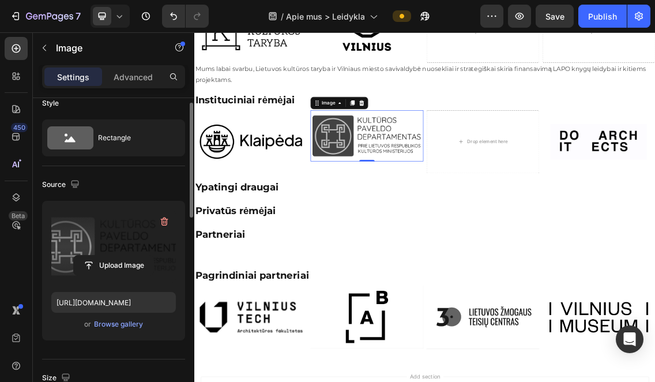
click at [314, 208] on img at bounding box center [279, 196] width 170 height 95
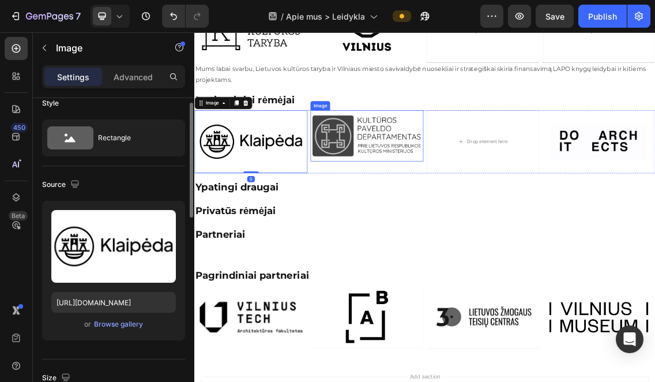
click at [427, 195] on img at bounding box center [453, 187] width 170 height 77
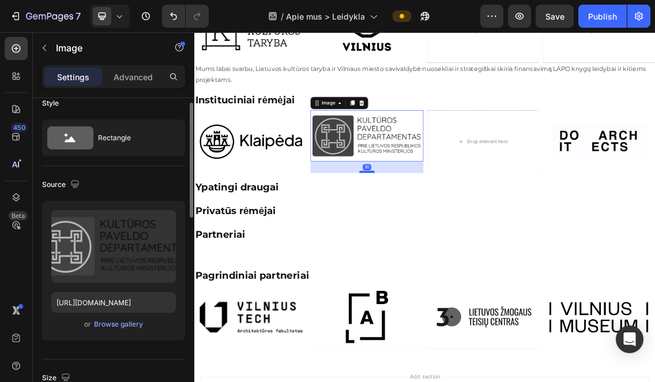
drag, startPoint x: 452, startPoint y: 222, endPoint x: 452, endPoint y: 239, distance: 17.3
click at [452, 240] on div at bounding box center [453, 241] width 23 height 3
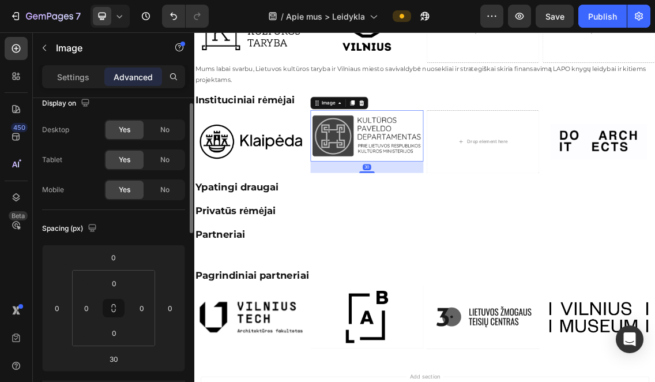
click at [466, 184] on img at bounding box center [453, 187] width 170 height 77
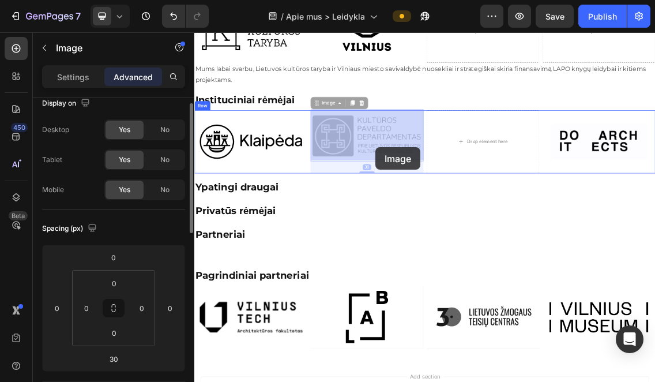
drag, startPoint x: 466, startPoint y: 195, endPoint x: 466, endPoint y: 205, distance: 9.8
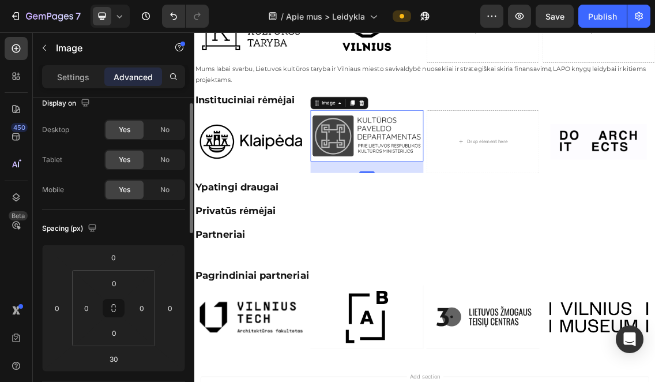
click at [456, 187] on img at bounding box center [453, 187] width 170 height 77
click at [393, 134] on div "Image" at bounding box center [395, 138] width 25 height 10
click at [415, 168] on img at bounding box center [453, 187] width 170 height 77
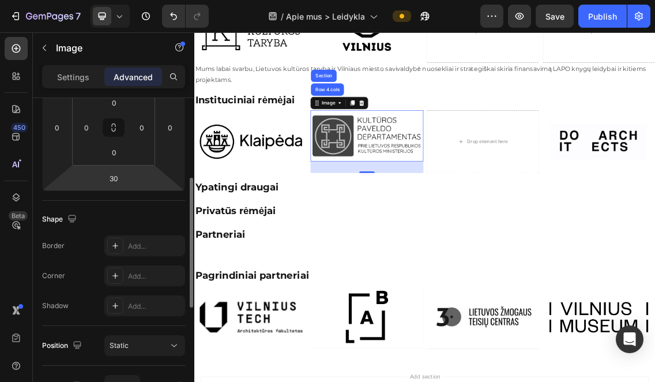
scroll to position [195, 0]
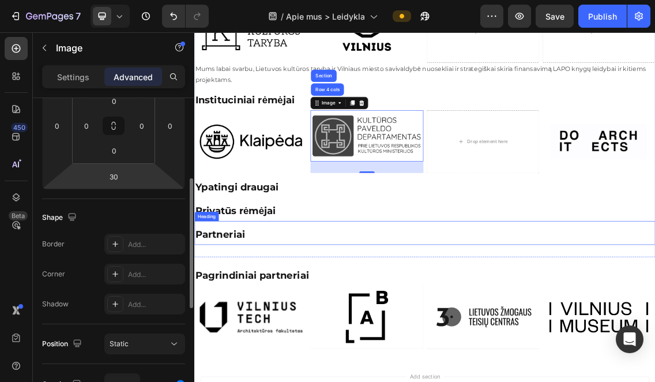
click at [567, 345] on div "⁠⁠⁠⁠⁠⁠⁠ Partneriai Heading" at bounding box center [540, 333] width 692 height 36
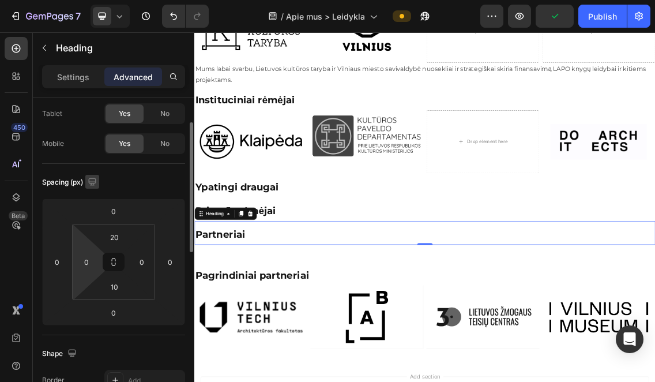
scroll to position [58, 0]
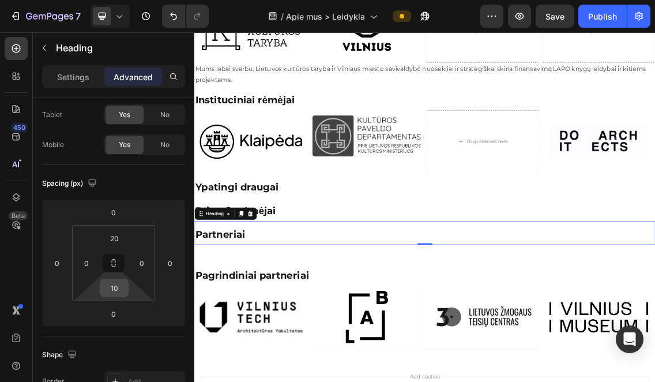
click at [114, 291] on input "10" at bounding box center [114, 287] width 23 height 17
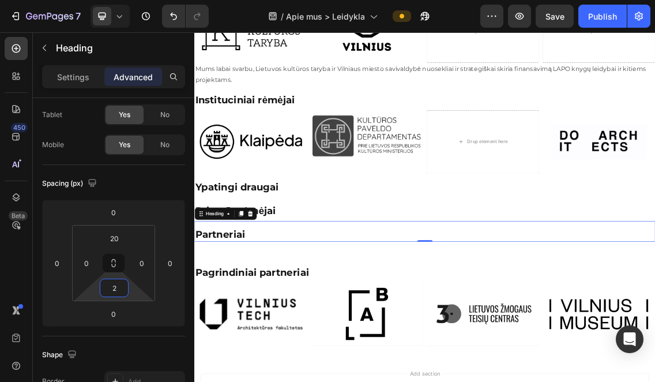
type input "20"
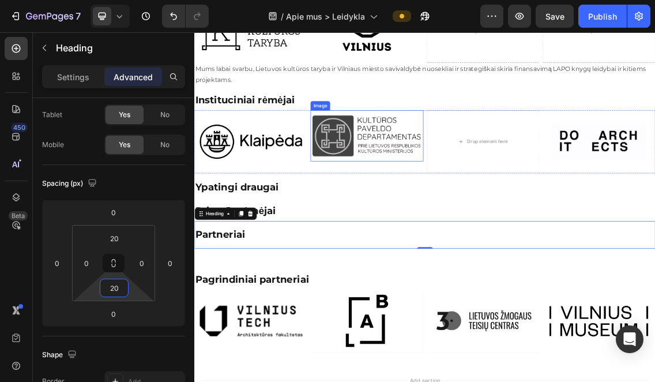
click at [490, 264] on p "⁠⁠⁠⁠⁠⁠⁠ Ypatingi draugai" at bounding box center [540, 265] width 690 height 16
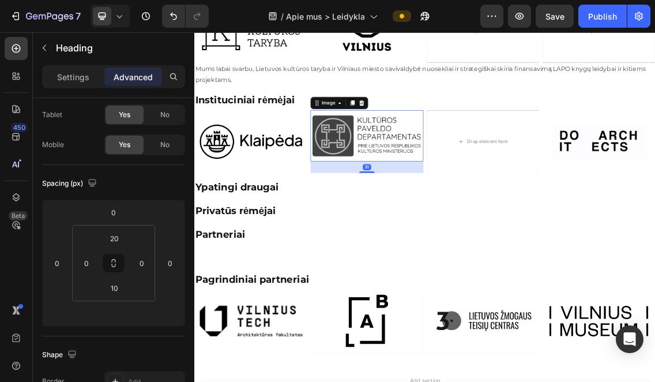
click at [468, 200] on img at bounding box center [453, 187] width 170 height 77
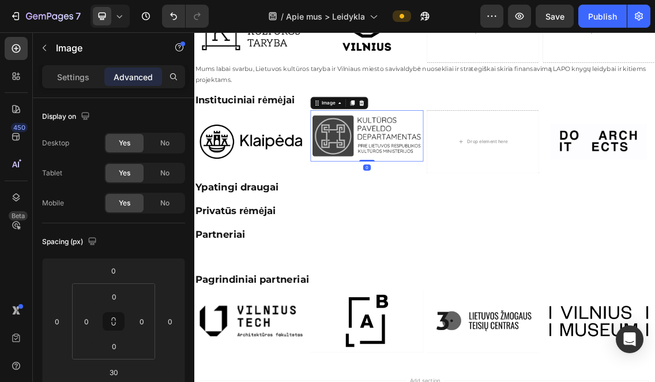
drag, startPoint x: 458, startPoint y: 240, endPoint x: 458, endPoint y: 220, distance: 19.6
click at [458, 220] on div "Image 0" at bounding box center [453, 187] width 170 height 77
type input "0"
click at [127, 338] on div "0" at bounding box center [114, 346] width 29 height 18
click at [470, 185] on img at bounding box center [453, 187] width 170 height 77
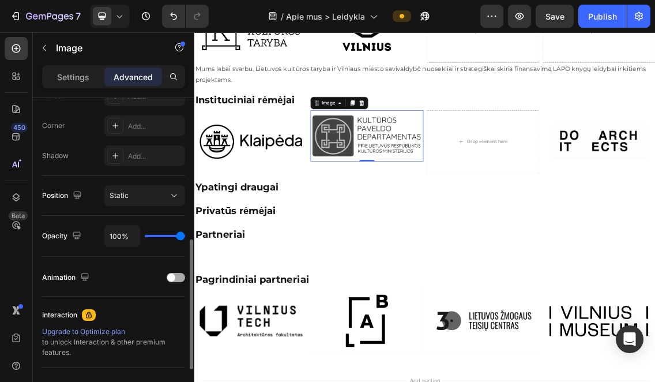
scroll to position [349, 0]
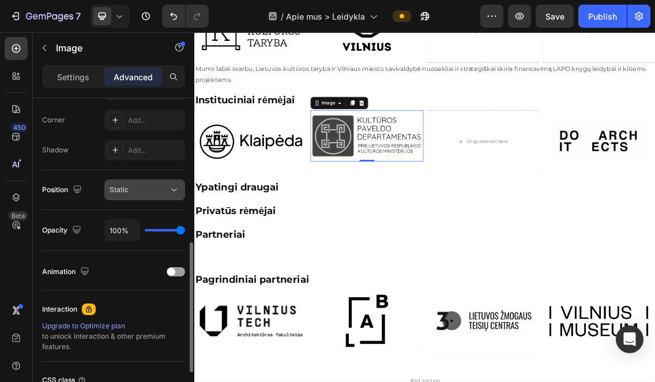
click at [176, 190] on icon at bounding box center [174, 190] width 12 height 12
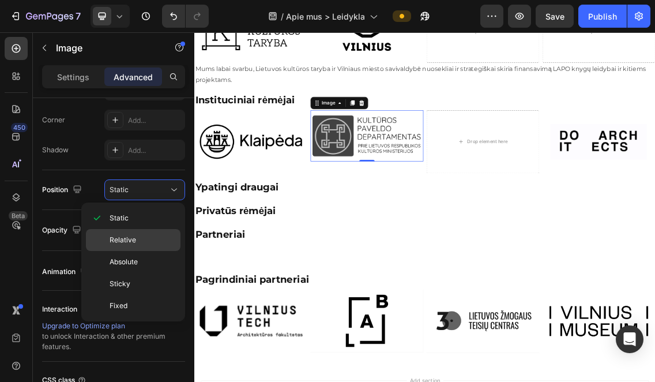
click at [147, 235] on p "Relative" at bounding box center [143, 240] width 66 height 10
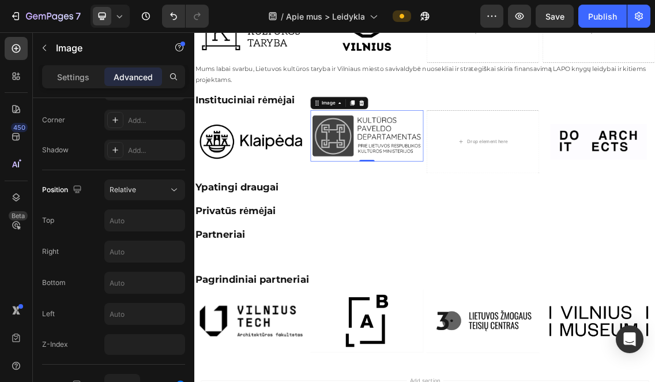
click at [390, 189] on img at bounding box center [453, 187] width 170 height 77
click at [286, 191] on img at bounding box center [279, 196] width 170 height 95
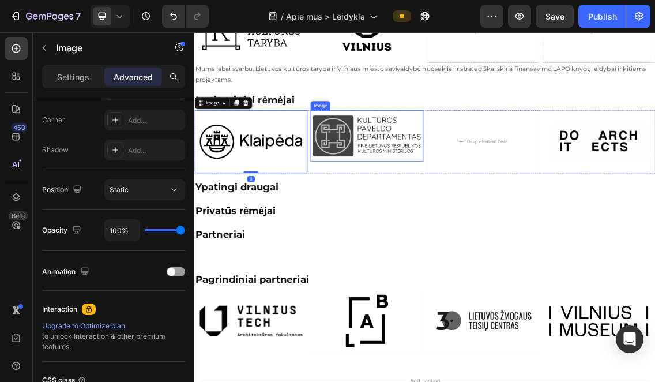
click at [461, 174] on img at bounding box center [453, 187] width 170 height 77
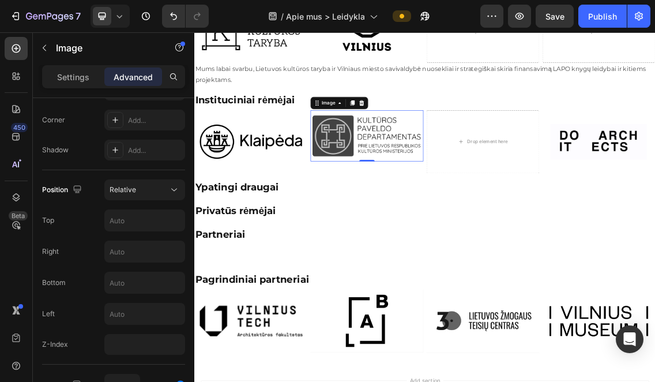
click at [434, 177] on img at bounding box center [453, 187] width 170 height 77
click at [465, 149] on img at bounding box center [453, 187] width 170 height 77
click at [461, 164] on img at bounding box center [453, 187] width 170 height 77
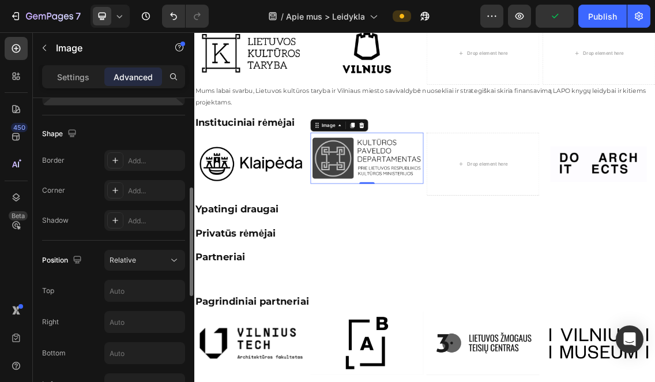
scroll to position [49, 0]
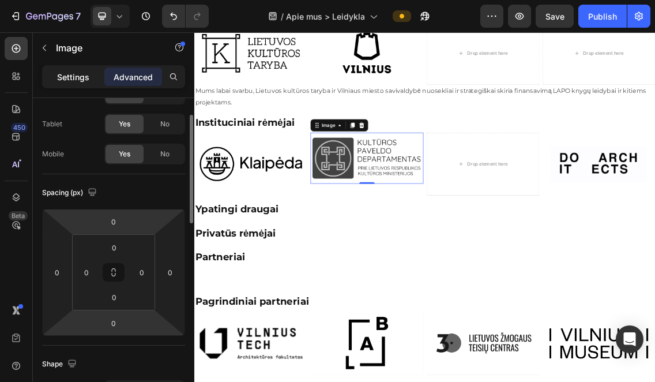
click at [78, 81] on p "Settings" at bounding box center [73, 77] width 32 height 12
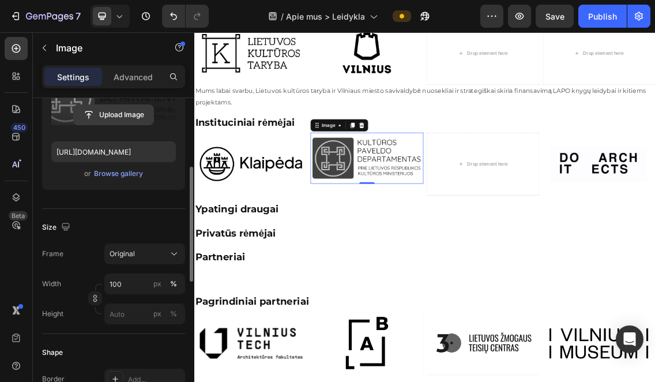
scroll to position [171, 0]
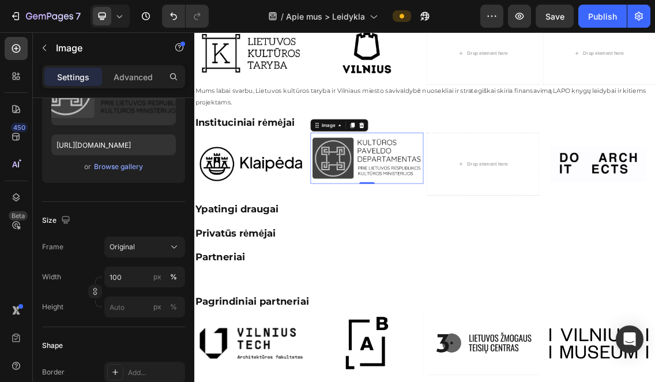
click at [458, 217] on img at bounding box center [453, 221] width 170 height 77
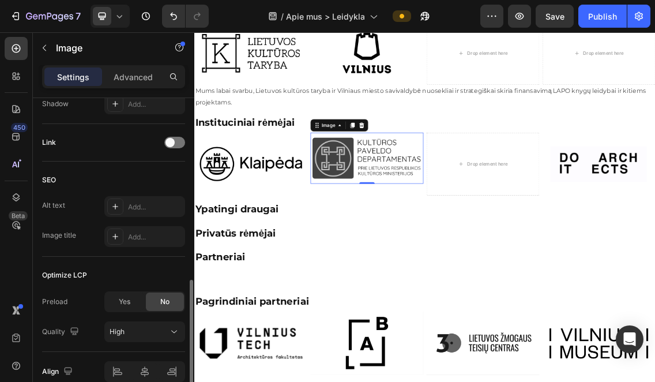
scroll to position [554, 0]
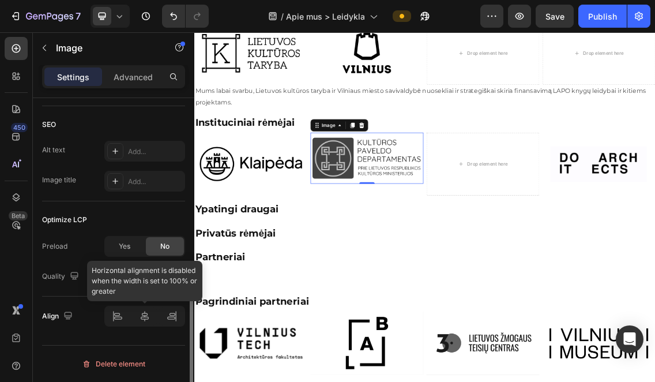
click at [119, 317] on div at bounding box center [144, 316] width 81 height 21
click at [151, 316] on div at bounding box center [144, 316] width 81 height 21
click at [174, 321] on div at bounding box center [144, 316] width 81 height 21
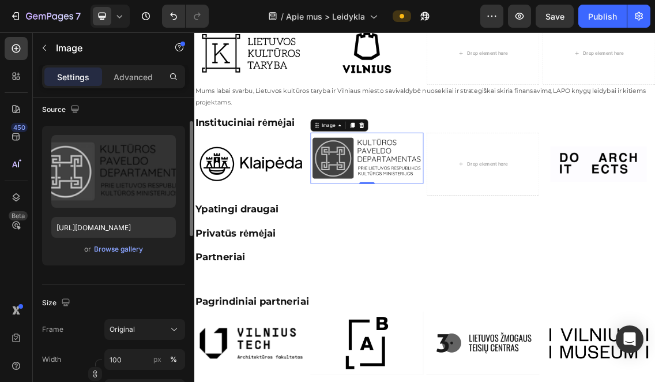
scroll to position [0, 0]
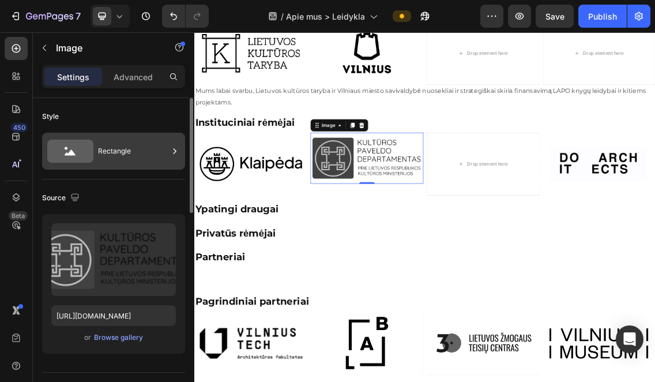
click at [174, 149] on icon at bounding box center [175, 150] width 3 height 5
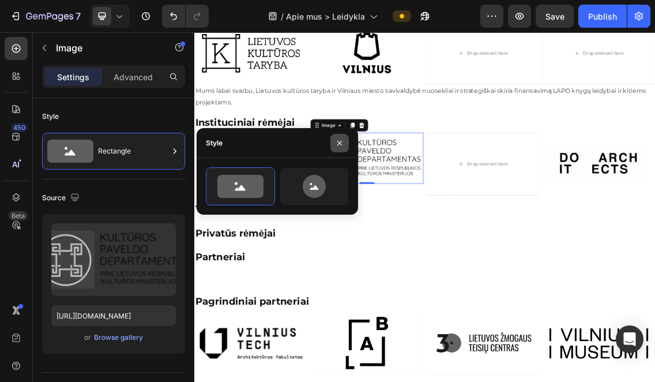
click at [340, 145] on icon "button" at bounding box center [339, 142] width 9 height 9
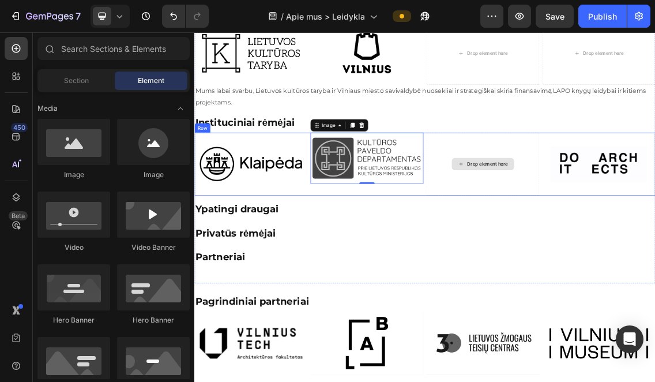
click at [611, 223] on div "Drop element here" at bounding box center [627, 230] width 93 height 18
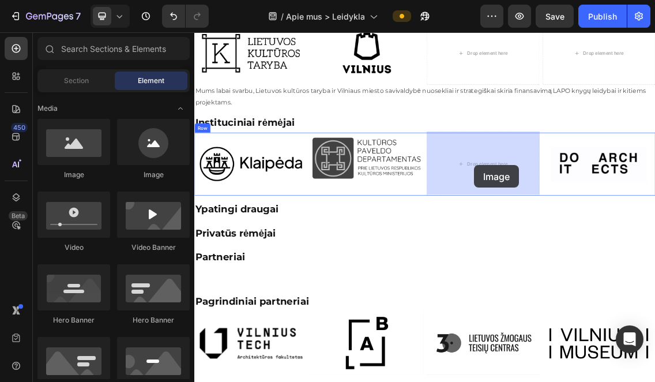
drag, startPoint x: 274, startPoint y: 184, endPoint x: 615, endPoint y: 232, distance: 343.6
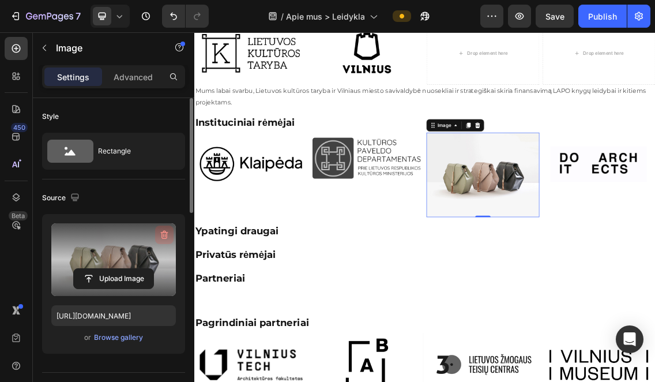
click at [164, 233] on icon "button" at bounding box center [165, 235] width 12 height 12
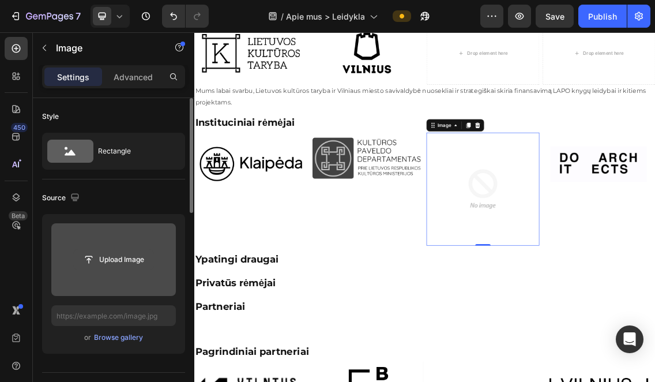
click at [121, 259] on input "file" at bounding box center [114, 260] width 80 height 20
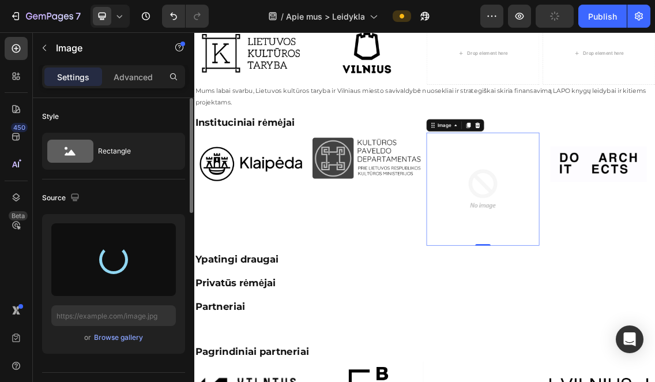
type input "[URL][DOMAIN_NAME]"
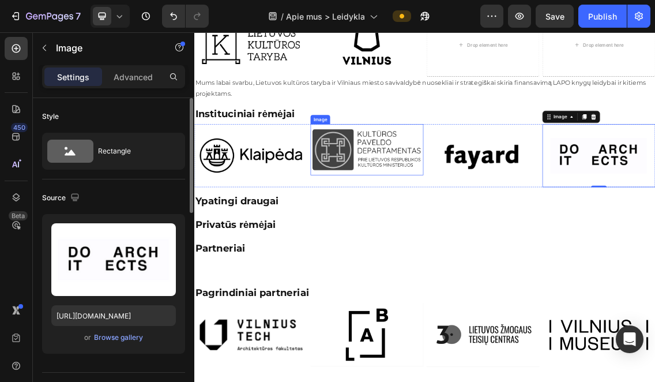
scroll to position [1062, 0]
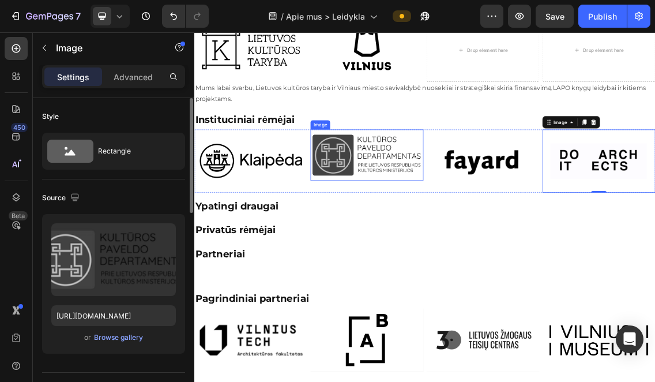
click at [520, 178] on img at bounding box center [453, 216] width 170 height 77
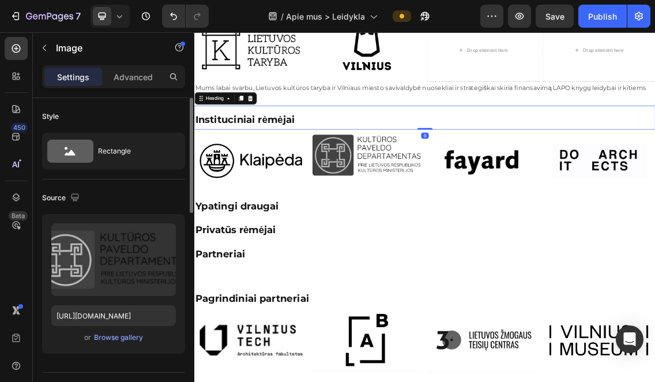
click at [537, 171] on div "⁠⁠⁠⁠⁠⁠⁠ Instituciniai rėmėjai Heading 0" at bounding box center [540, 160] width 692 height 36
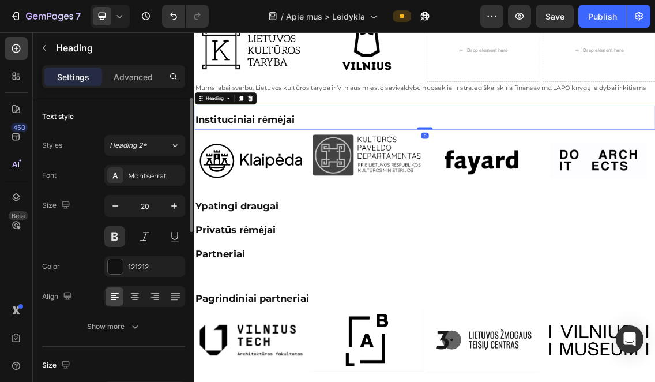
click at [539, 175] on div at bounding box center [540, 176] width 23 height 3
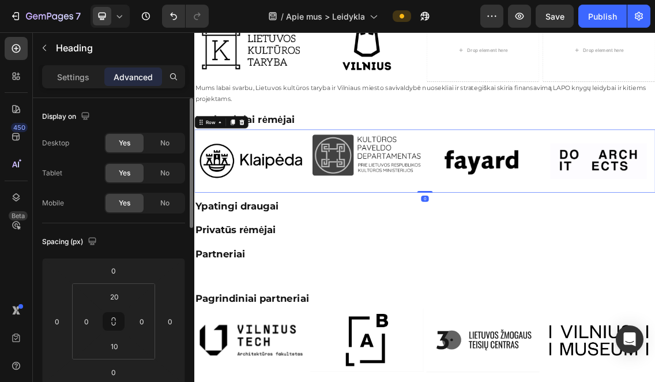
click at [540, 178] on div "Image Image Image Image Row 0" at bounding box center [540, 225] width 692 height 95
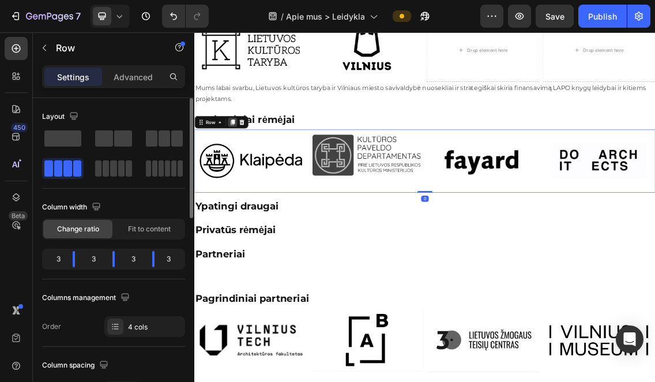
click at [249, 169] on icon at bounding box center [252, 167] width 6 height 8
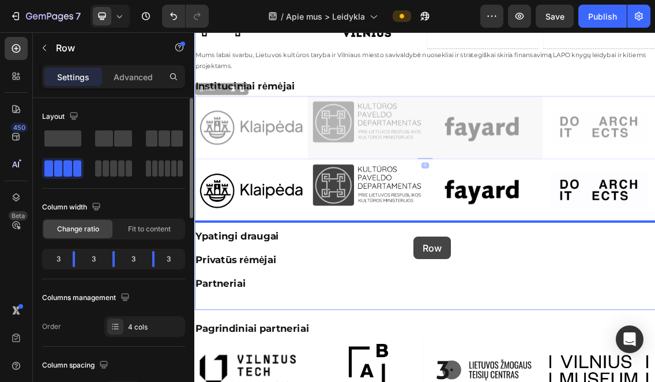
scroll to position [1119, 0]
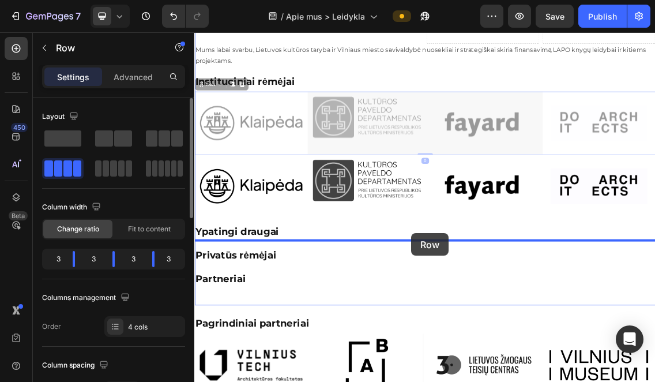
drag, startPoint x: 542, startPoint y: 270, endPoint x: 520, endPoint y: 334, distance: 67.1
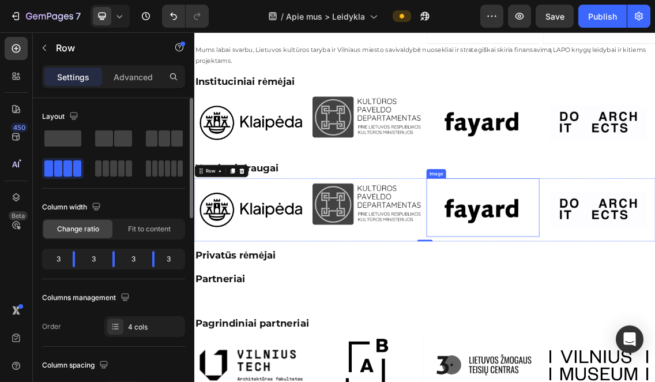
click at [641, 294] on img at bounding box center [628, 295] width 170 height 88
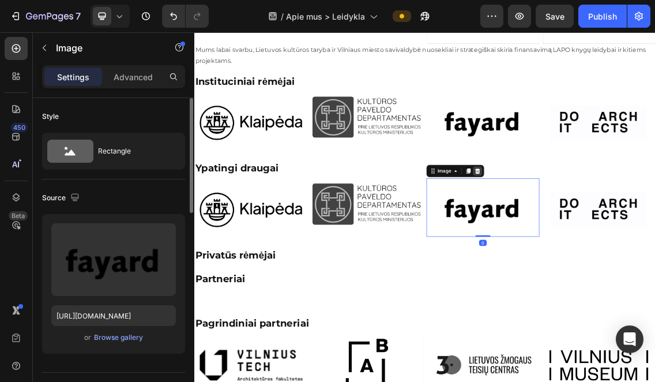
click at [617, 240] on icon at bounding box center [619, 240] width 7 height 8
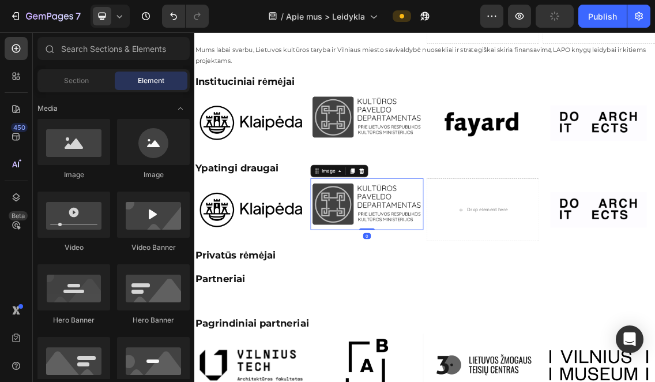
click at [461, 275] on img at bounding box center [453, 289] width 170 height 77
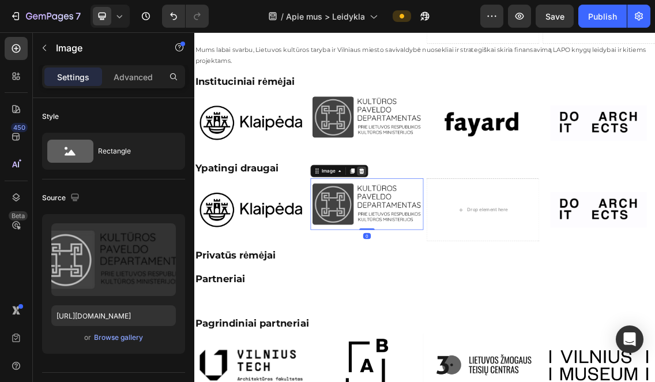
click at [444, 239] on icon at bounding box center [445, 240] width 9 height 9
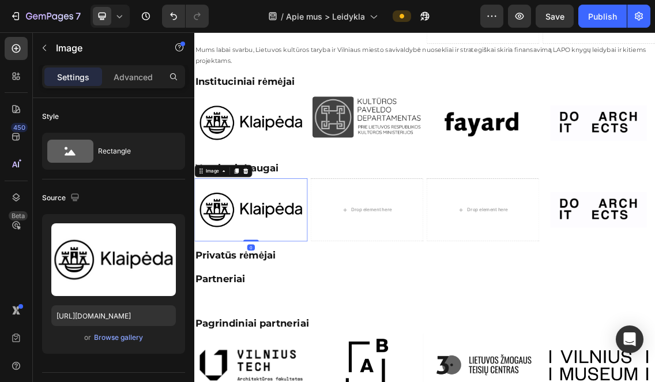
click at [303, 276] on img at bounding box center [279, 298] width 170 height 95
click at [269, 242] on icon at bounding box center [271, 240] width 7 height 8
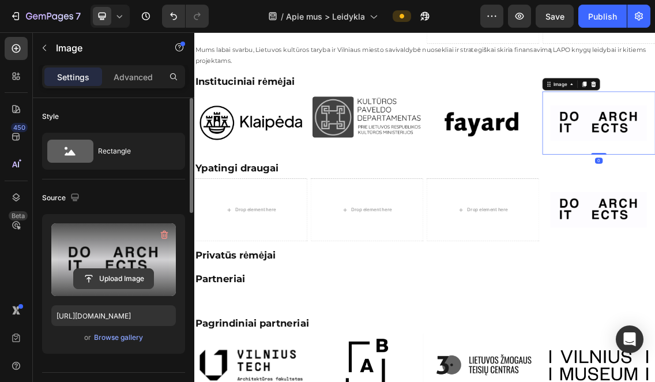
click at [106, 277] on input "file" at bounding box center [114, 279] width 80 height 20
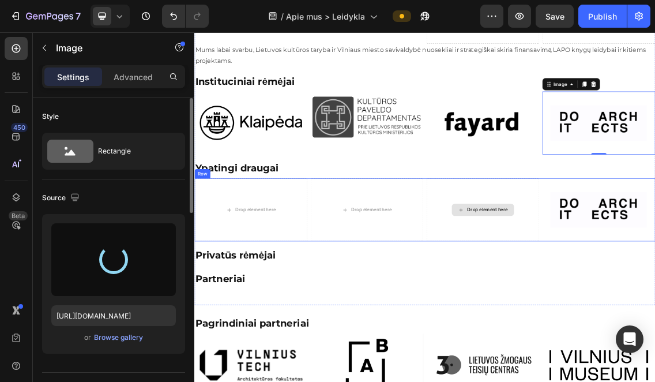
scroll to position [1034, 0]
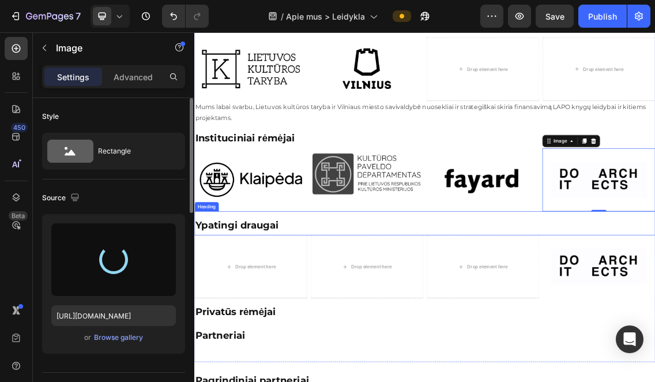
type input "[URL][DOMAIN_NAME]"
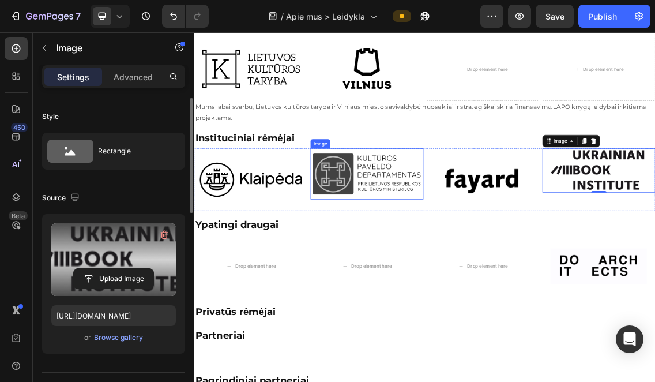
click at [537, 208] on img at bounding box center [453, 244] width 170 height 77
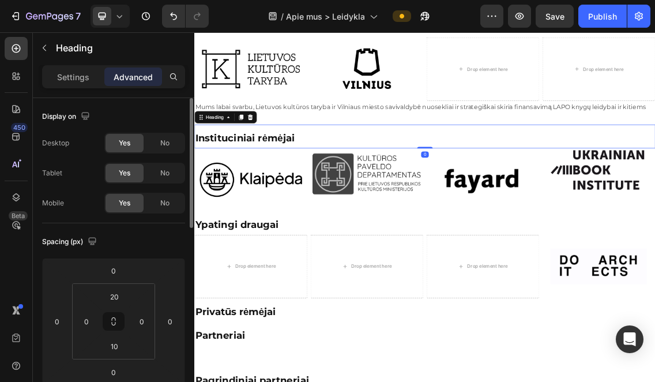
click at [540, 202] on div "⁠⁠⁠⁠⁠⁠⁠ Instituciniai rėmėjai Heading 0" at bounding box center [540, 189] width 692 height 36
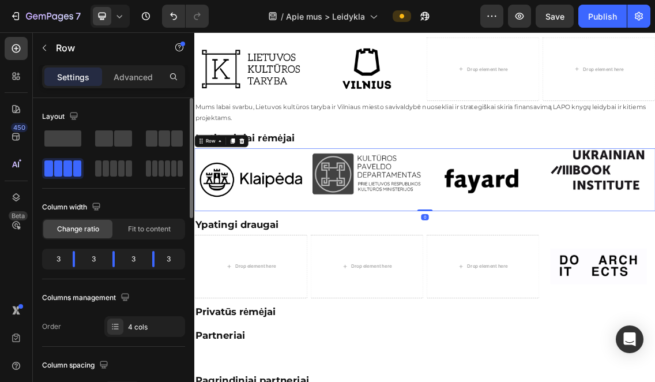
click at [540, 206] on div "Image Image Image Image Row 0" at bounding box center [540, 253] width 692 height 95
click at [252, 194] on icon at bounding box center [252, 195] width 6 height 8
